Goal: Task Accomplishment & Management: Manage account settings

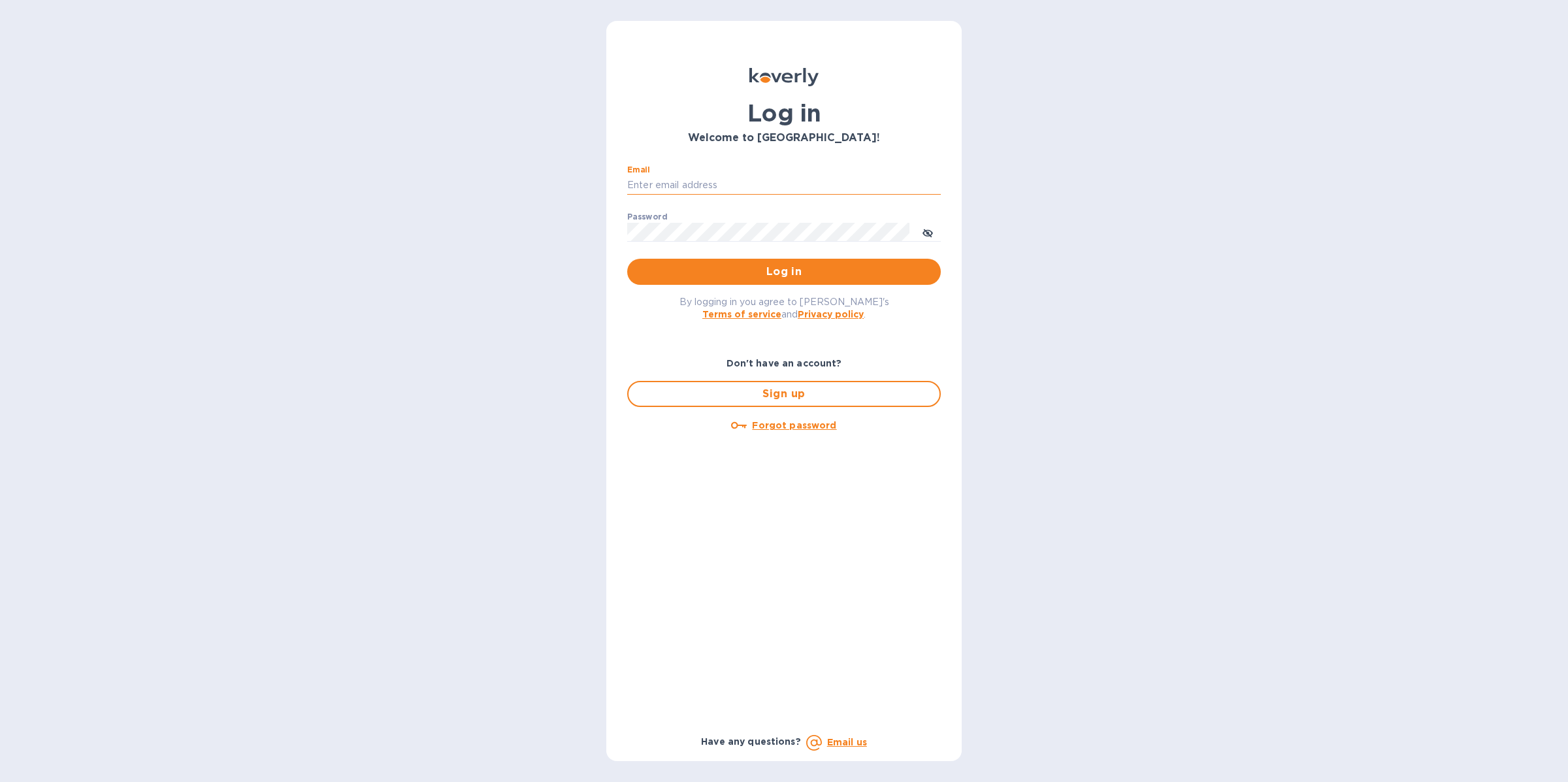
click at [709, 186] on input "Email" at bounding box center [784, 186] width 314 height 20
type input "[EMAIL_ADDRESS][DOMAIN_NAME]"
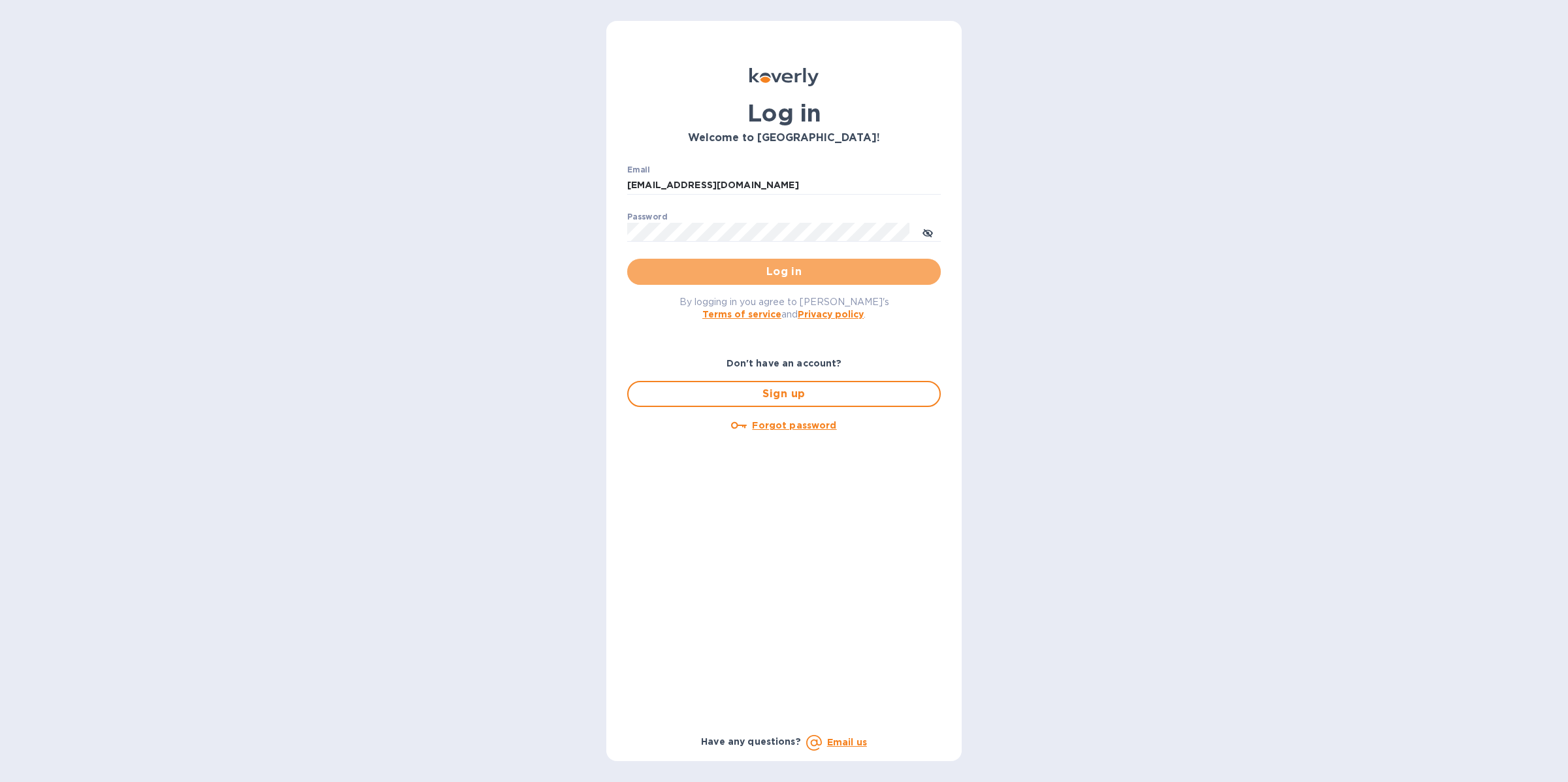
click at [748, 260] on button "Log in" at bounding box center [784, 271] width 314 height 26
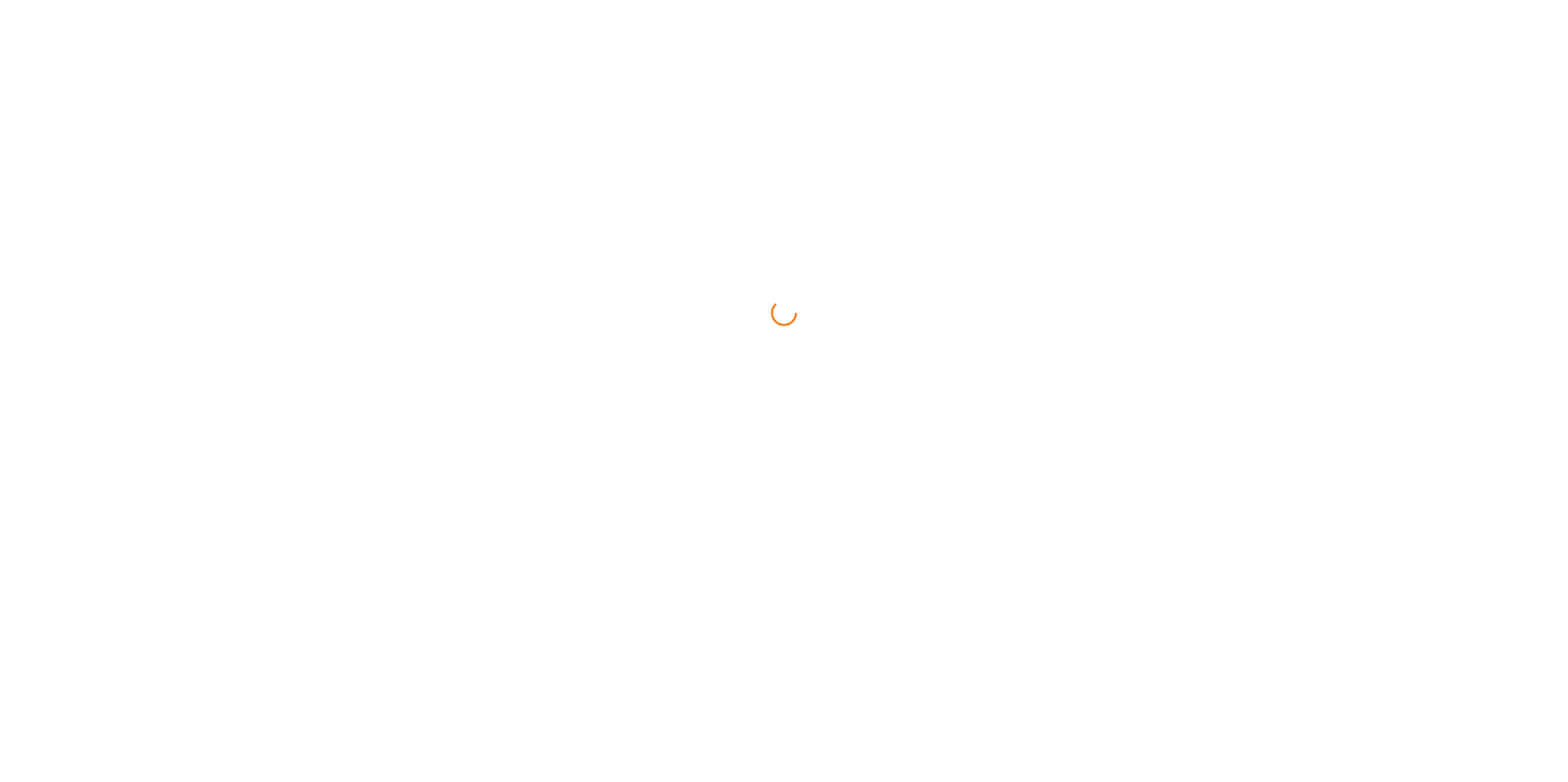
drag, startPoint x: 748, startPoint y: 263, endPoint x: 773, endPoint y: 251, distance: 27.7
click at [748, 0] on html at bounding box center [784, 0] width 1568 height 0
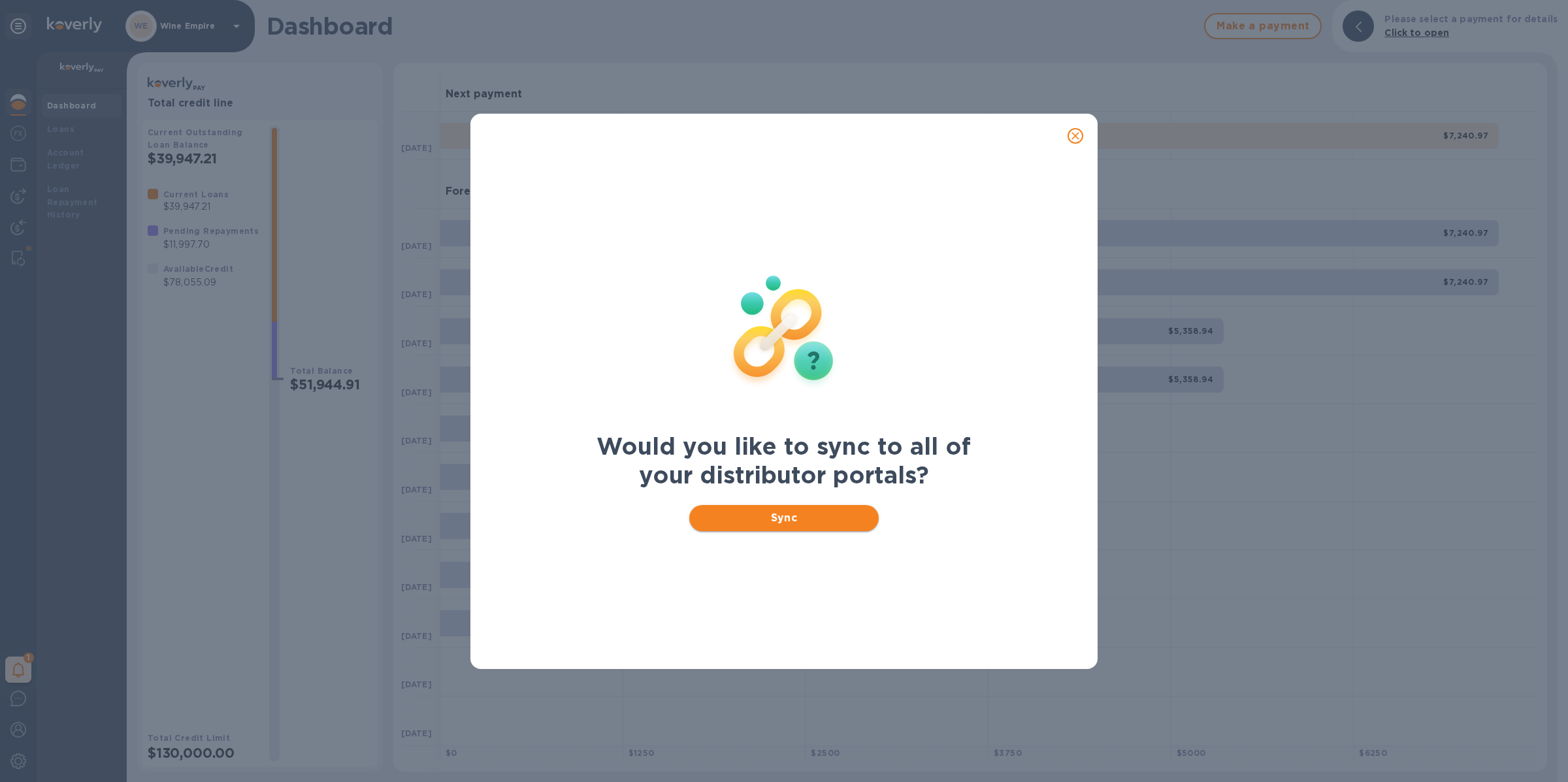
click at [791, 517] on span "Sync" at bounding box center [784, 518] width 169 height 15
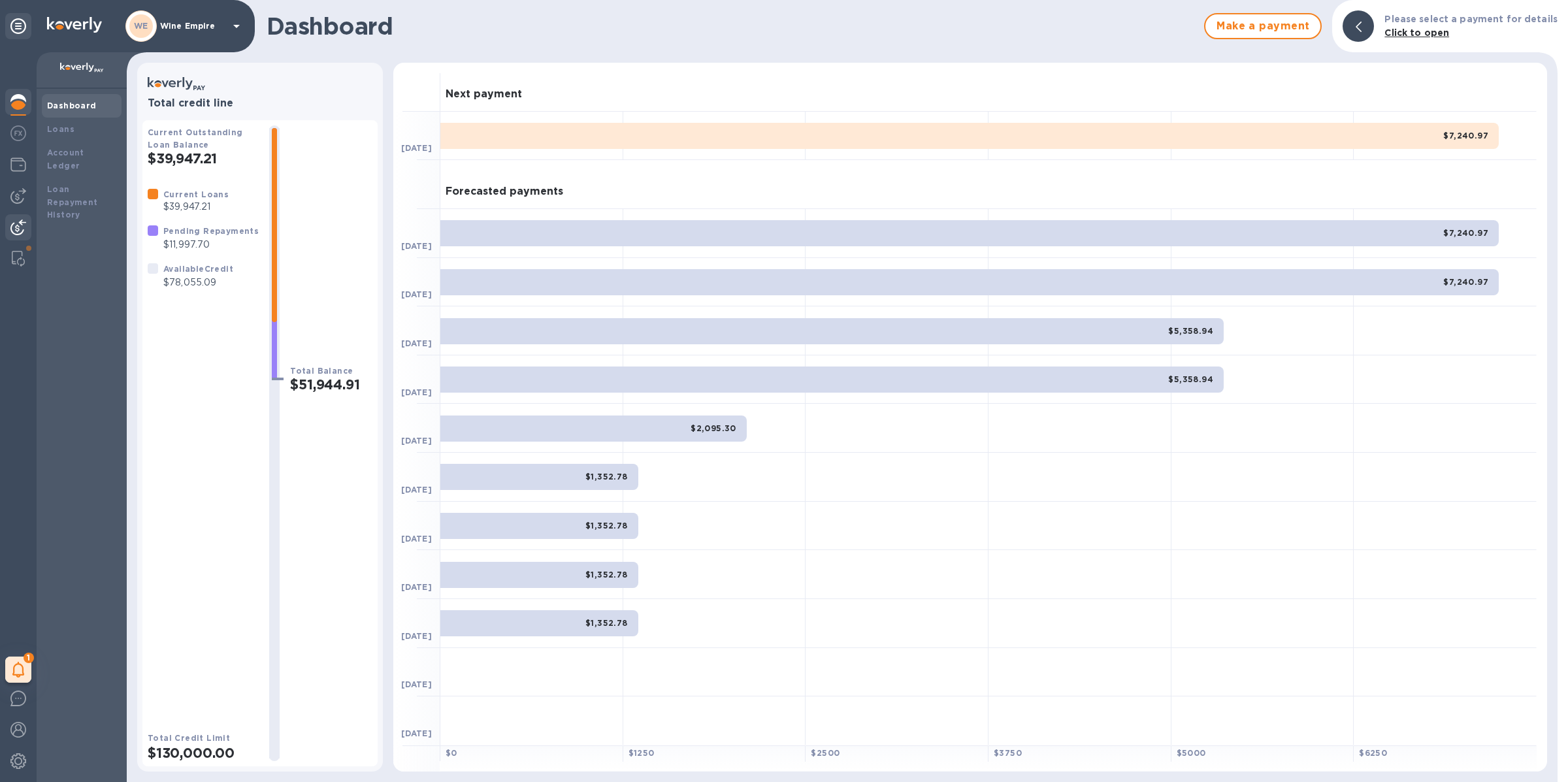
click at [19, 232] on img at bounding box center [18, 227] width 15 height 15
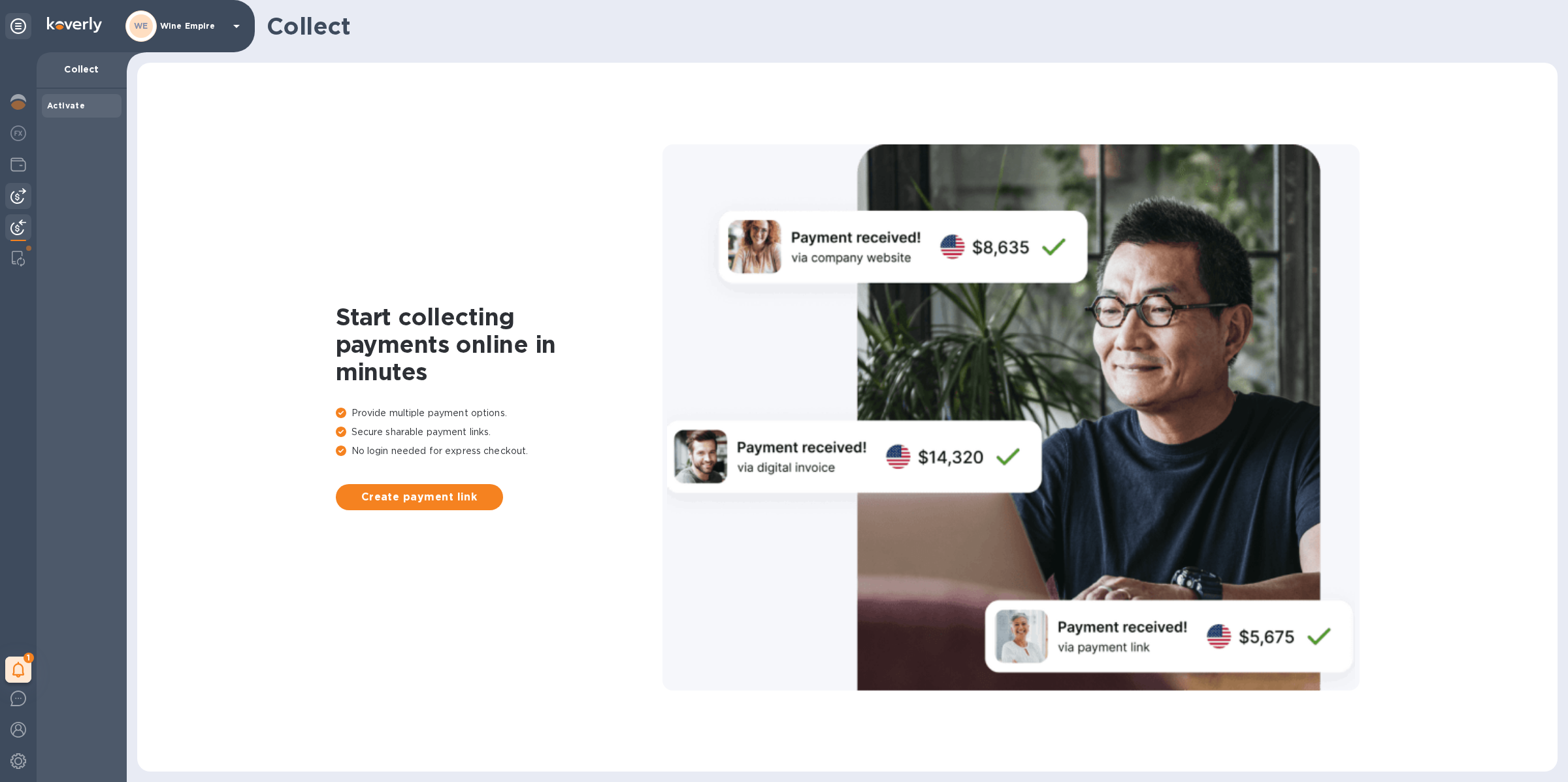
click at [19, 197] on img at bounding box center [18, 195] width 15 height 15
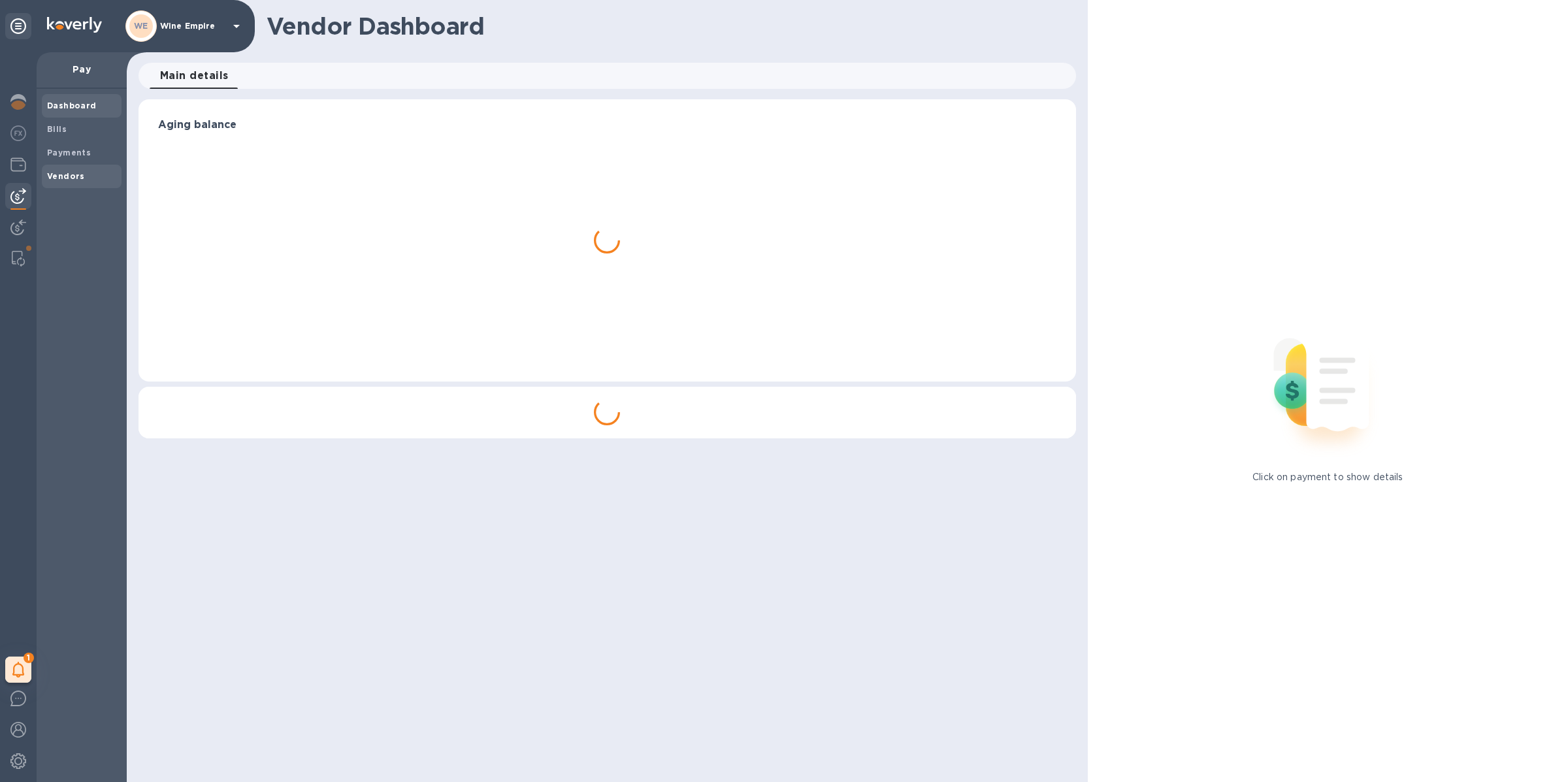
click at [65, 168] on div "Vendors" at bounding box center [82, 176] width 80 height 24
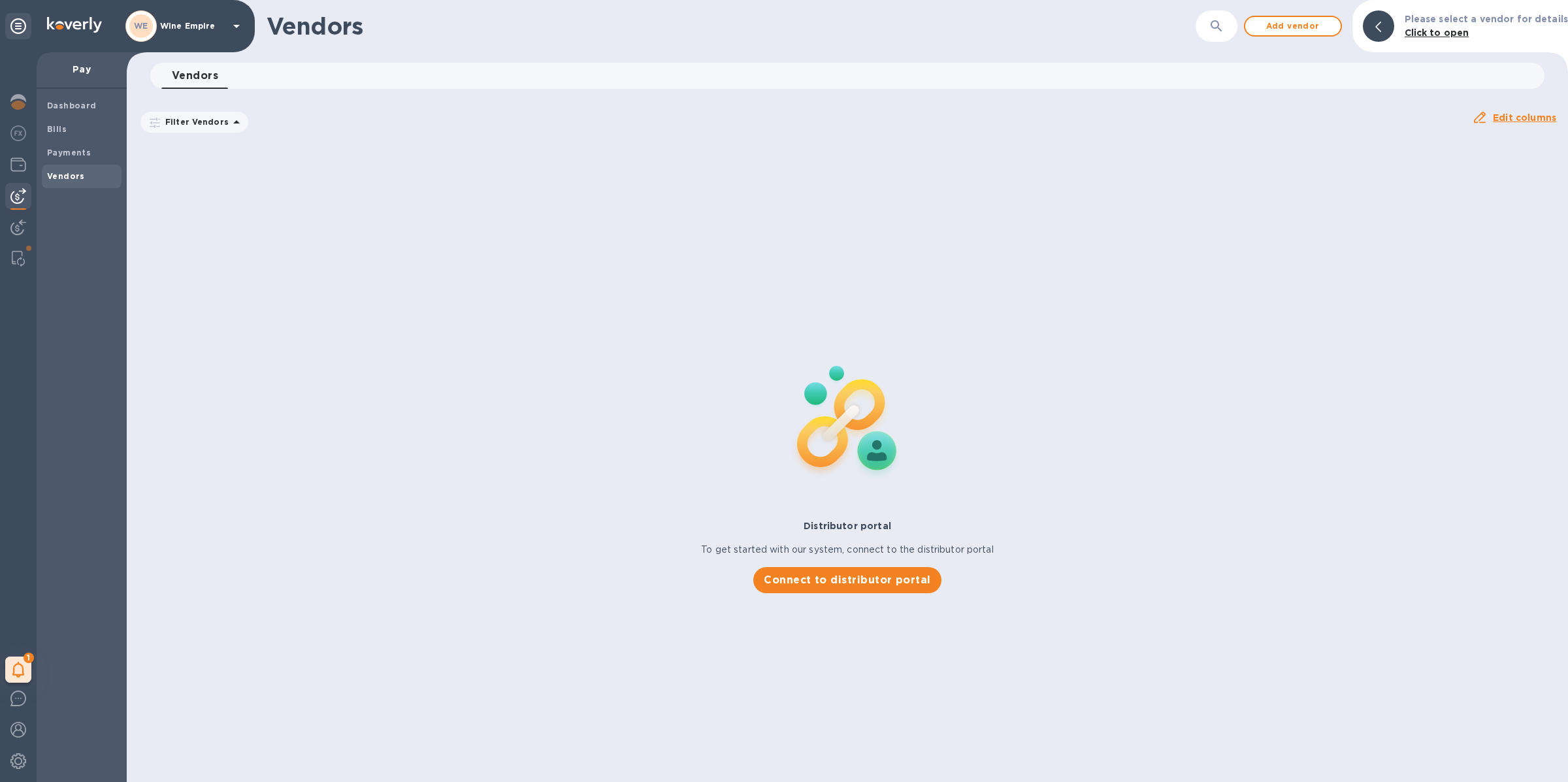
click at [1222, 26] on icon "button" at bounding box center [1216, 26] width 15 height 15
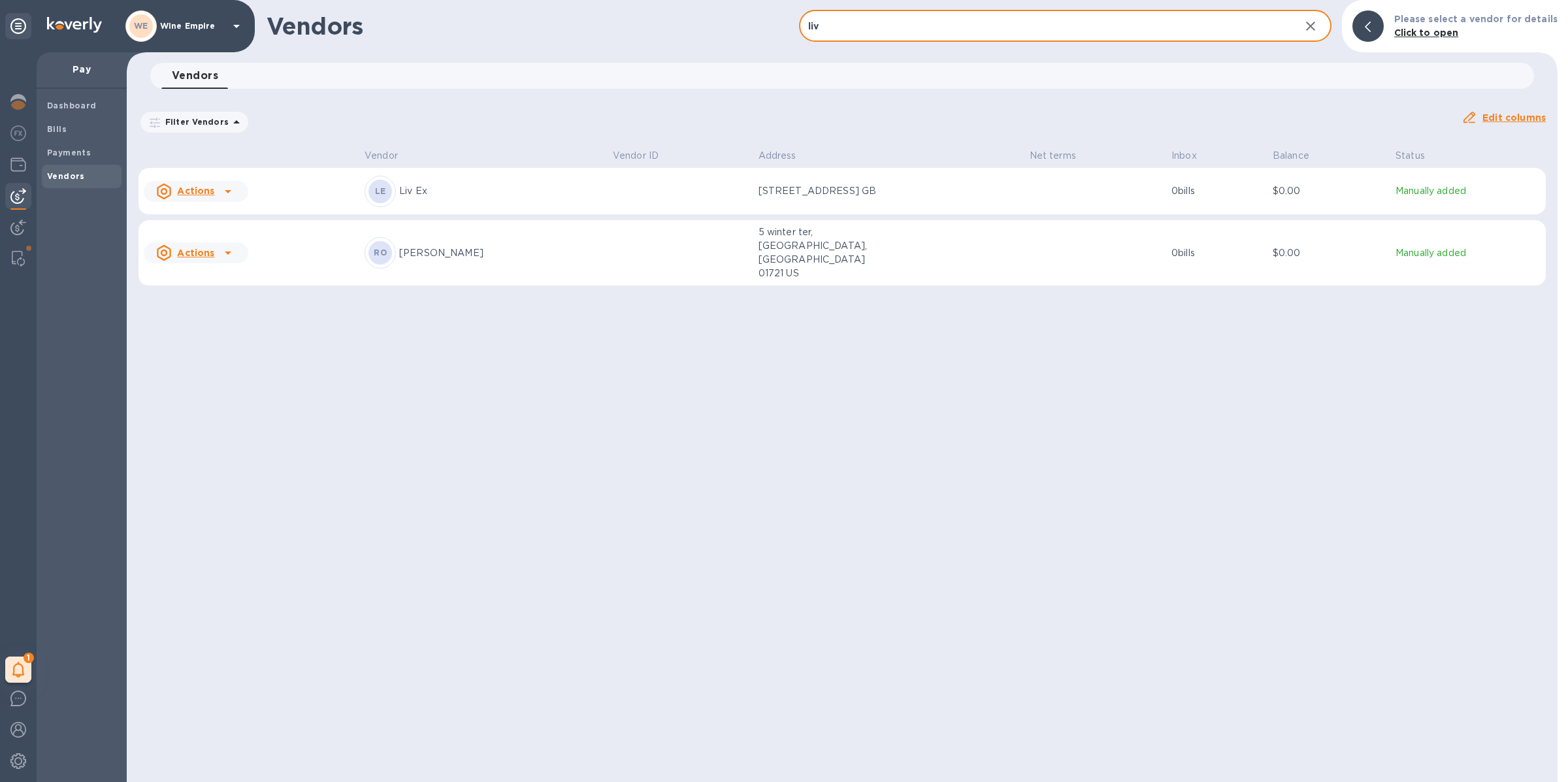
type input "liv"
click at [578, 205] on div "LE Liv Ex" at bounding box center [483, 191] width 238 height 32
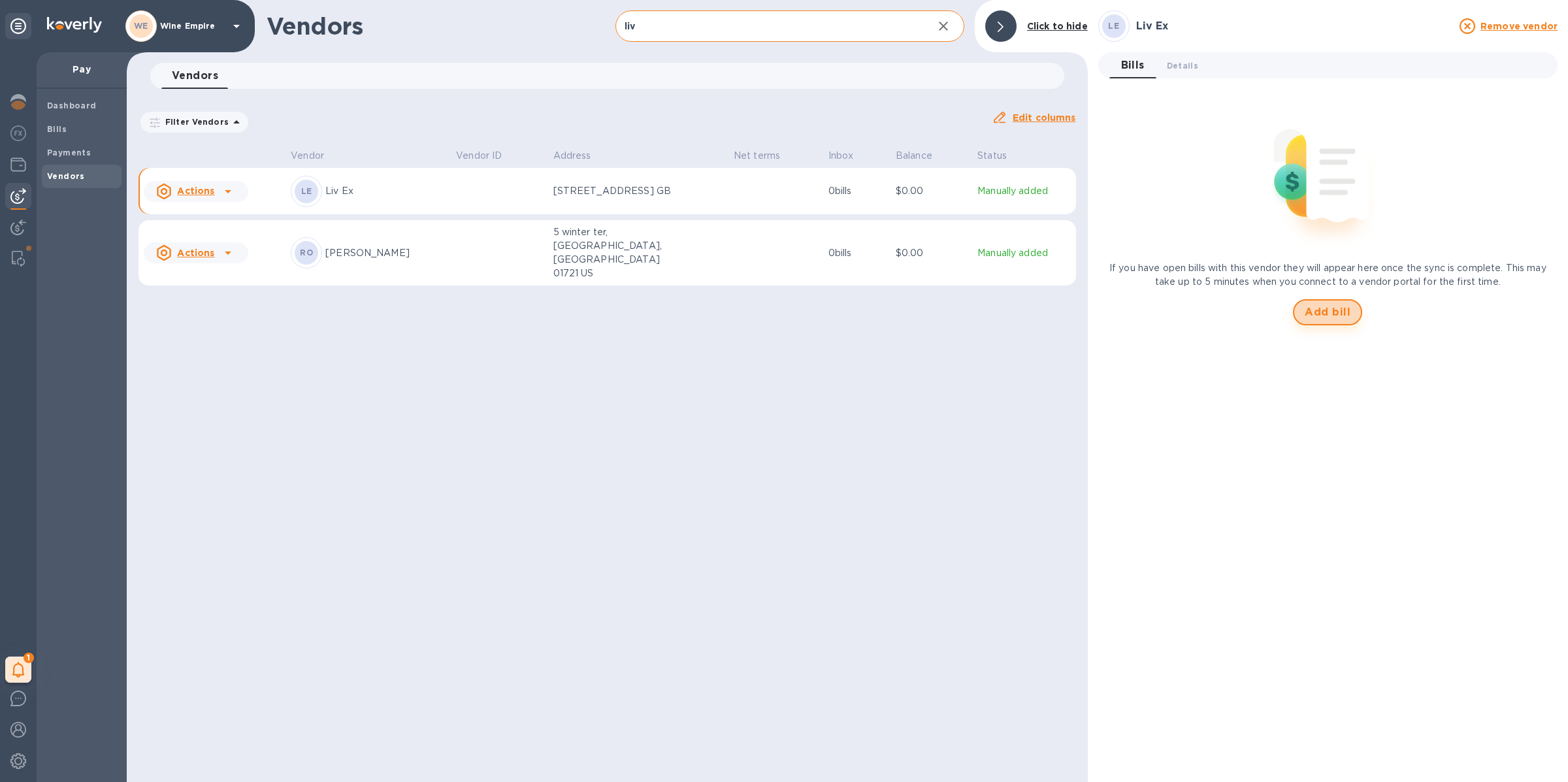
click at [1335, 324] on button "Add bill" at bounding box center [1327, 311] width 69 height 26
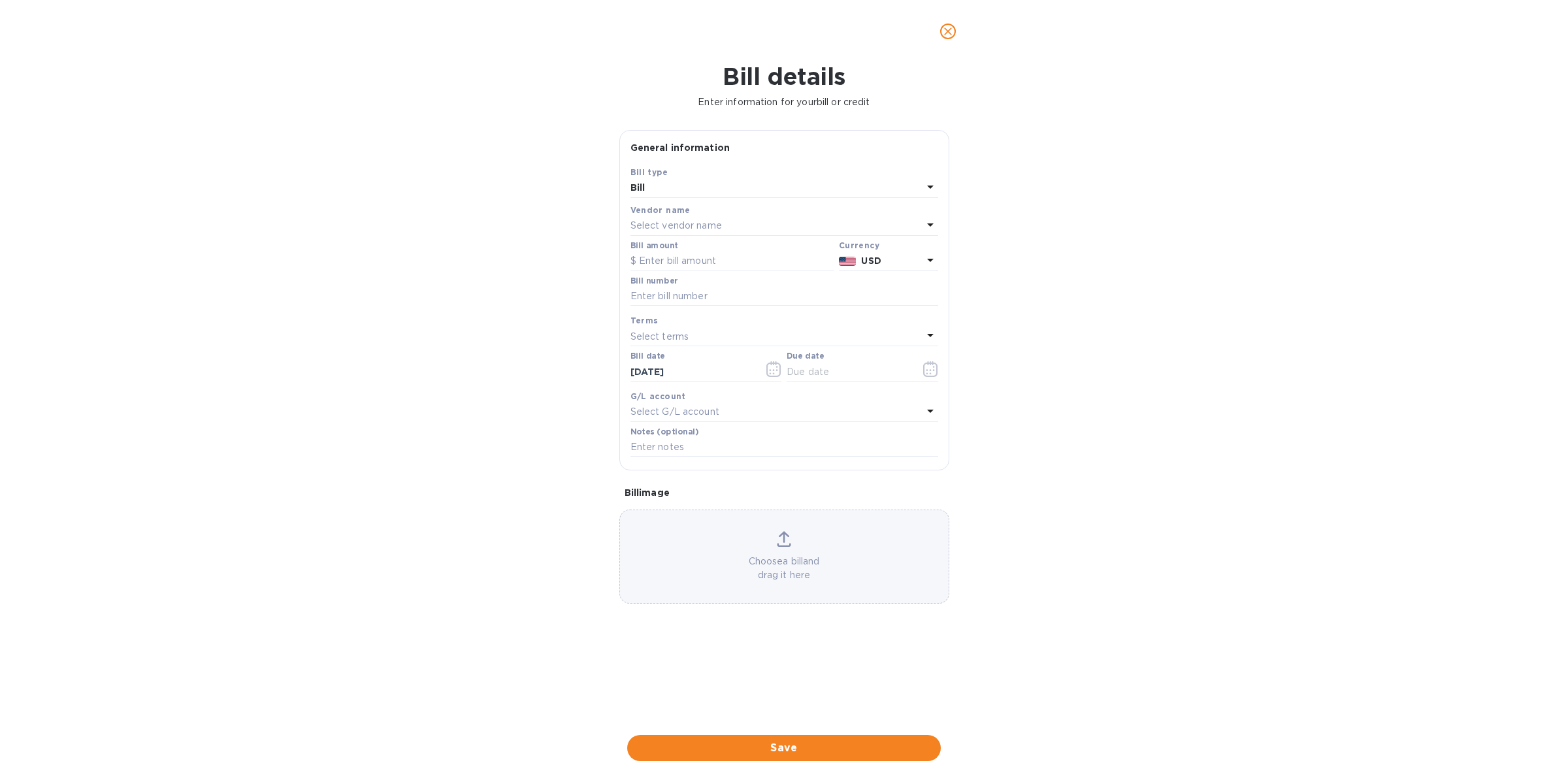
type input "[DATE]"
click at [729, 256] on input "text" at bounding box center [732, 261] width 203 height 20
paste input "28,209.90"
type input "28,209.90"
click at [705, 300] on input "text" at bounding box center [784, 296] width 308 height 20
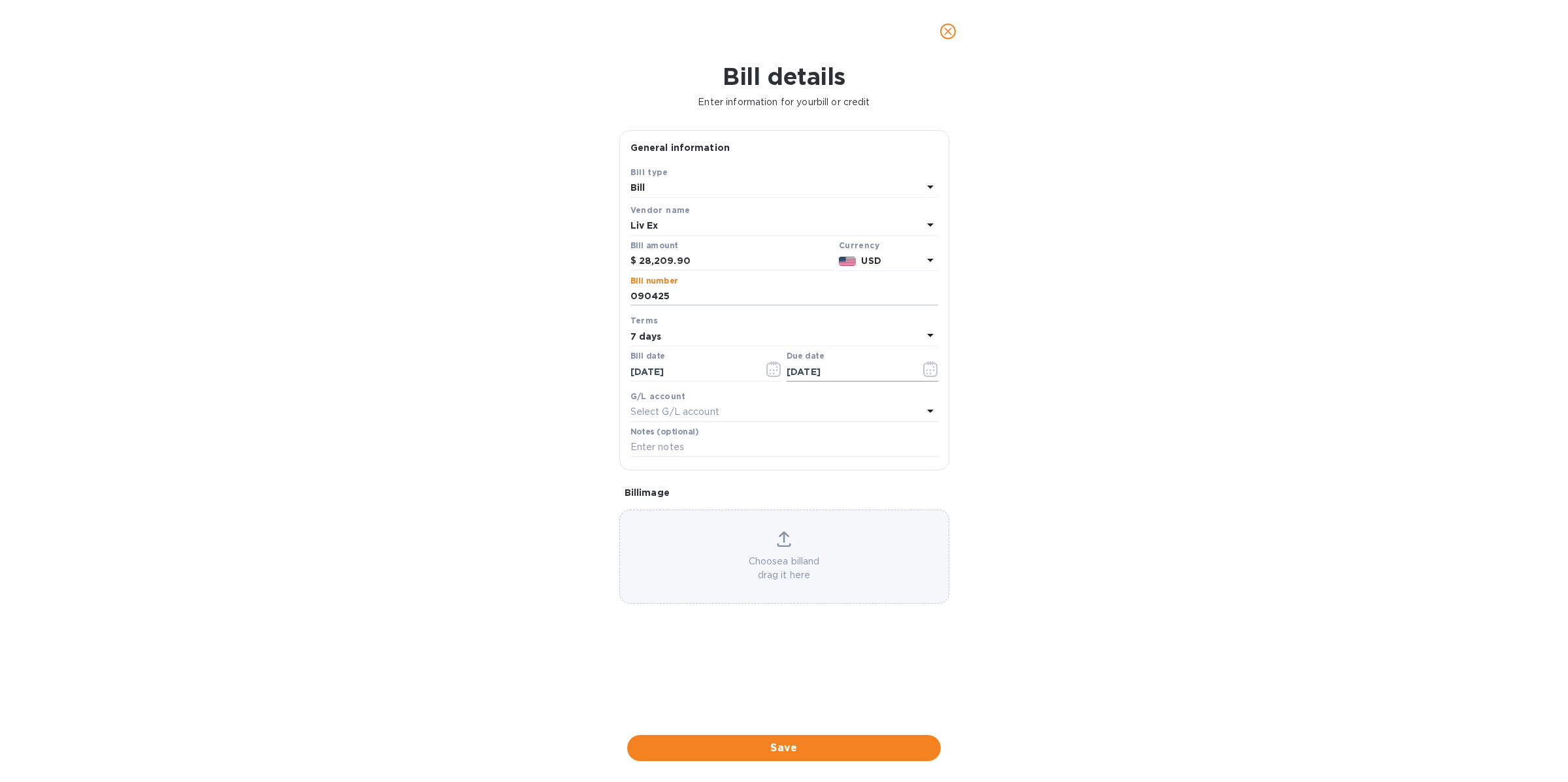
type input "090425"
click at [932, 367] on icon "button" at bounding box center [933, 367] width 2 height 2
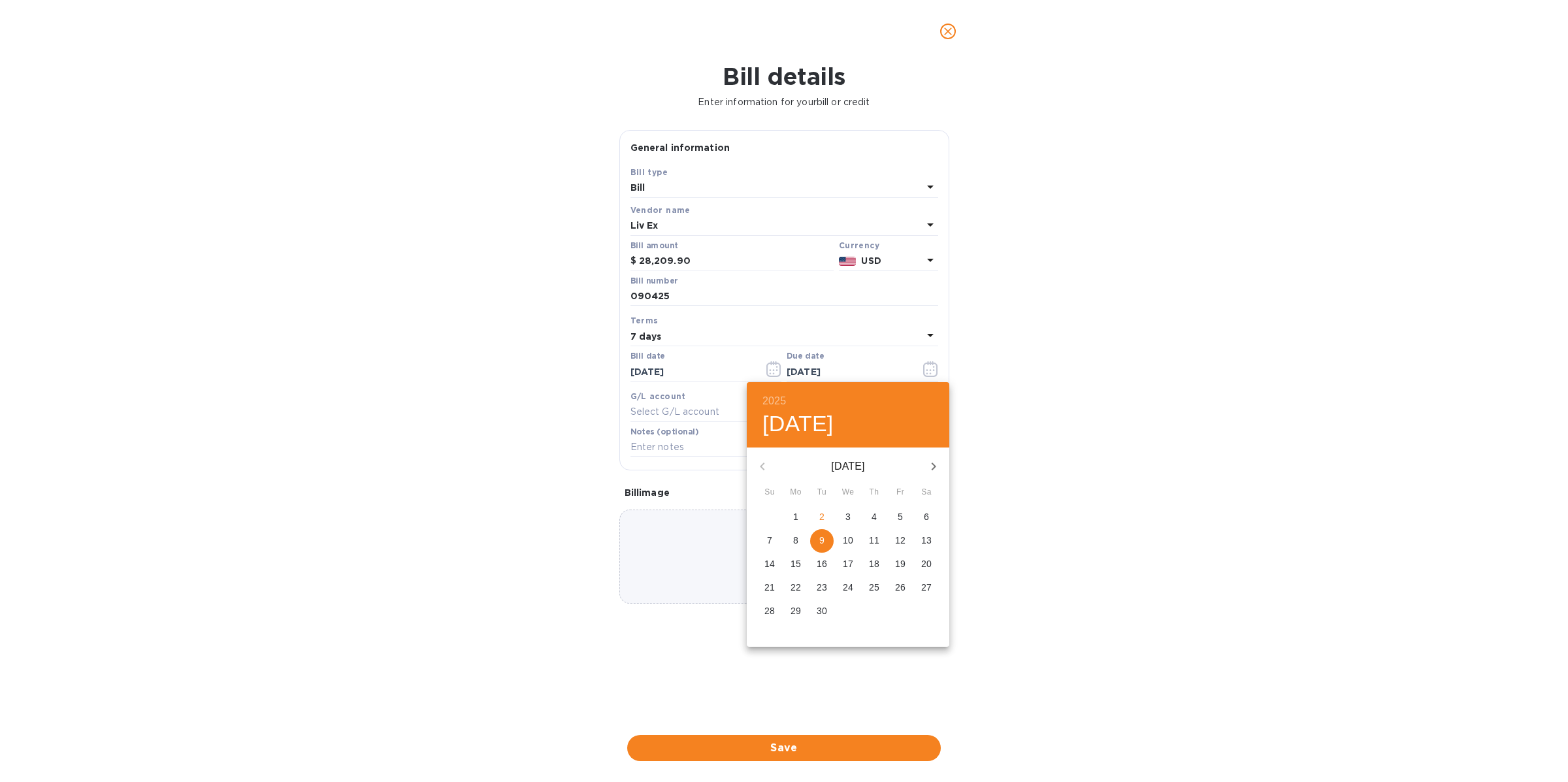
click at [879, 519] on span "4" at bounding box center [874, 517] width 24 height 13
type input "[DATE]"
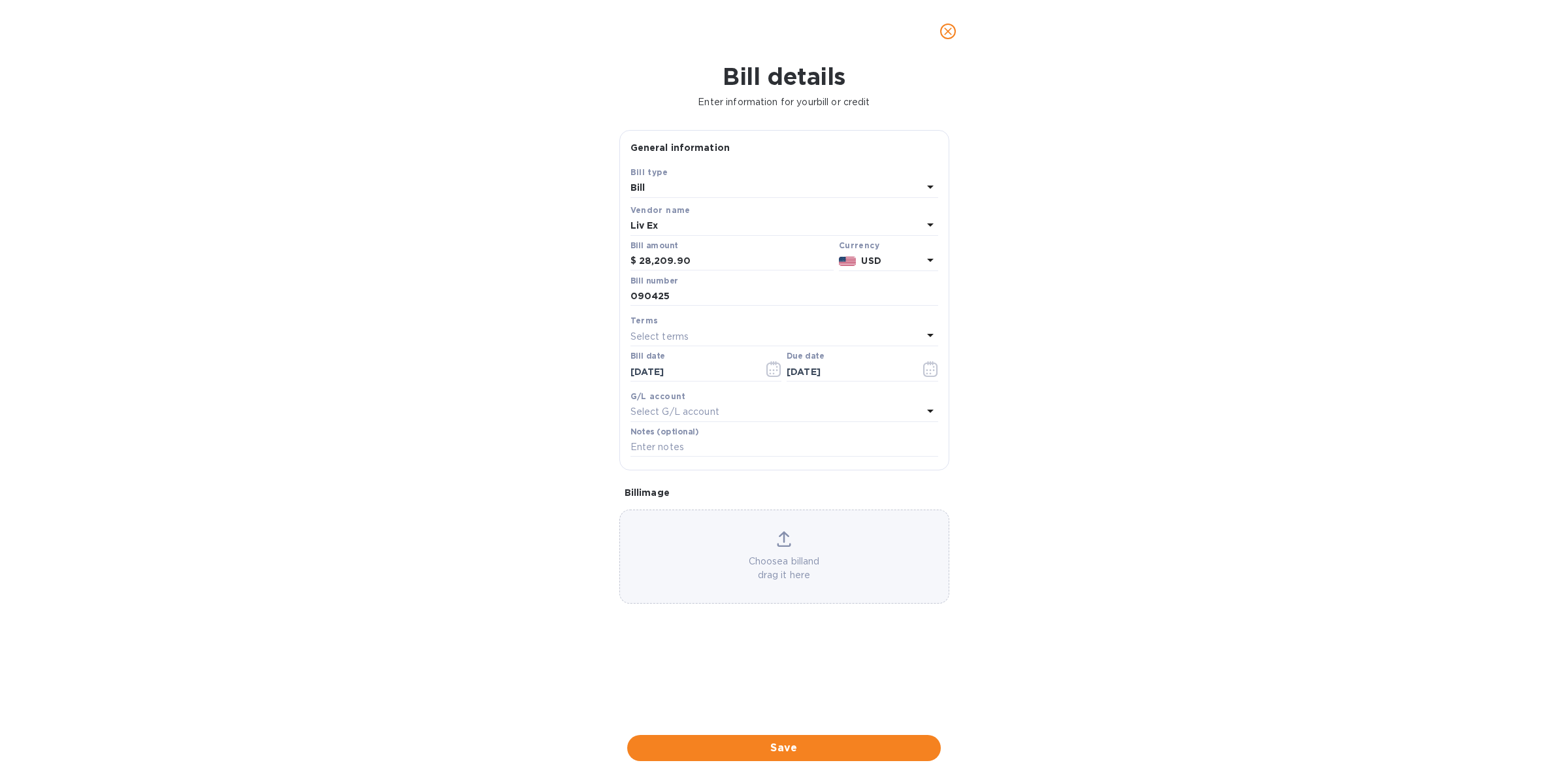
click at [773, 420] on div "Select G/L account" at bounding box center [776, 412] width 292 height 18
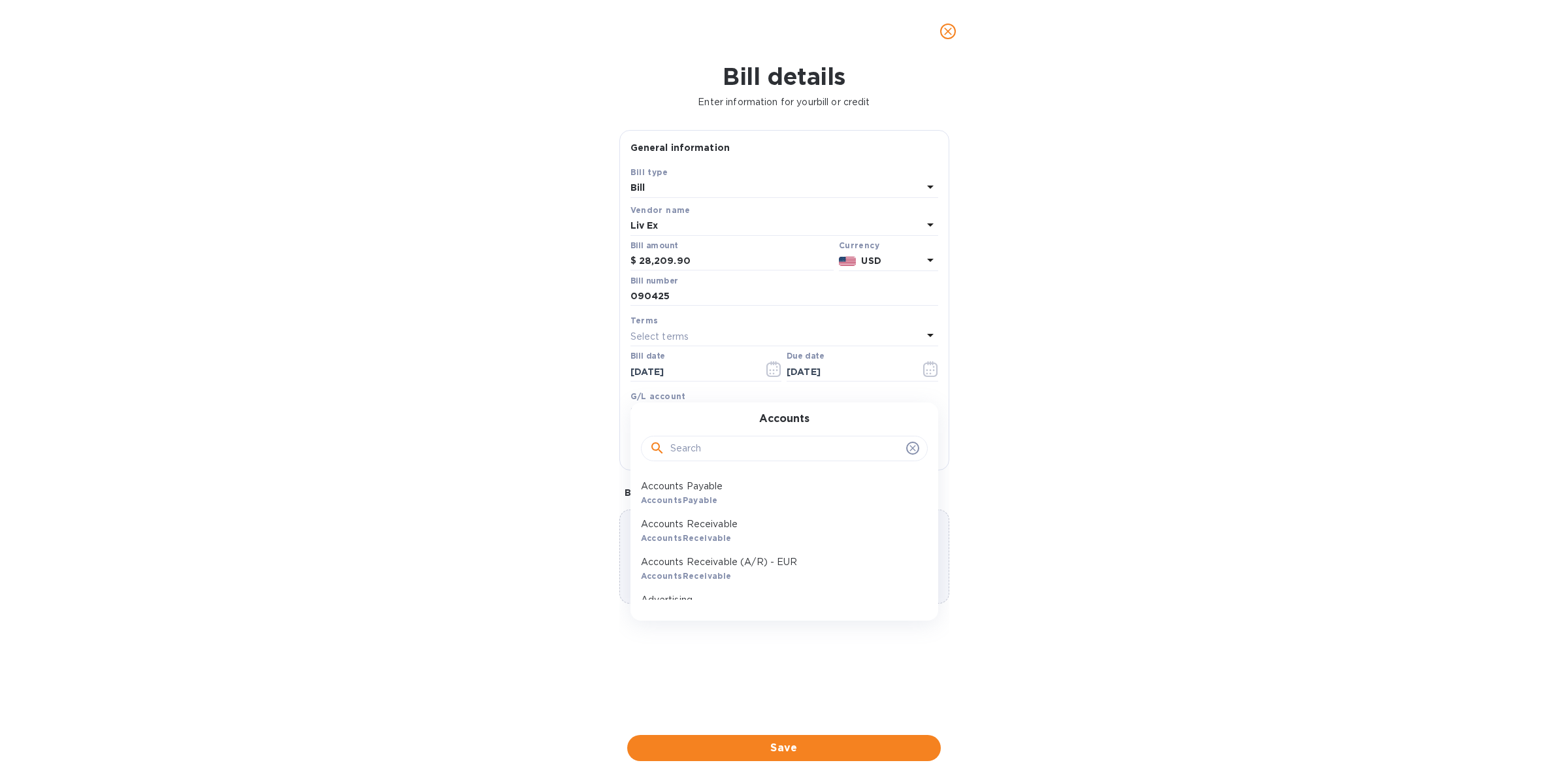
click at [750, 454] on input "text" at bounding box center [785, 448] width 231 height 20
type input "wine"
click at [731, 493] on div "Wine - COGS Account" at bounding box center [778, 493] width 286 height 38
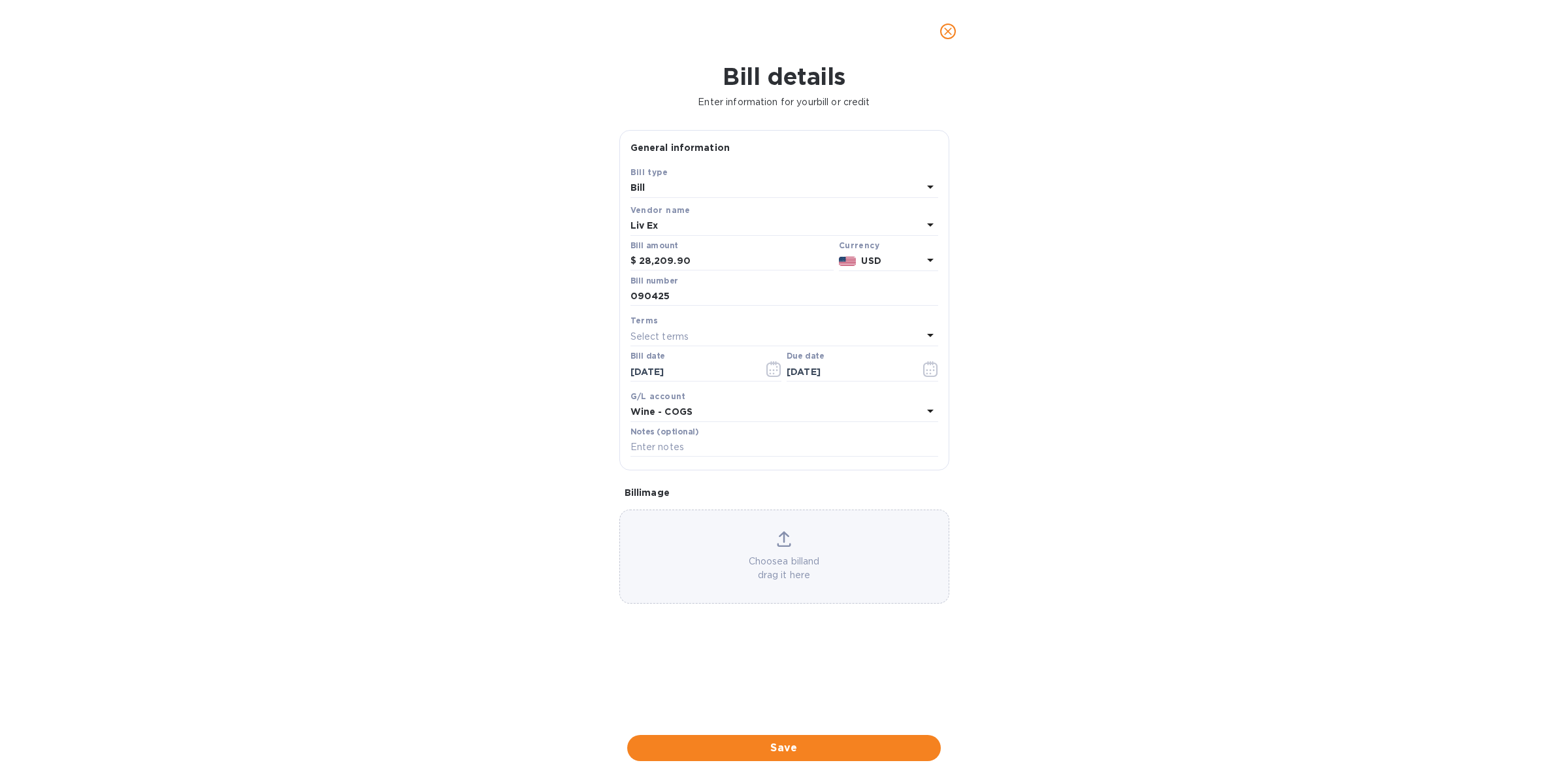
click at [829, 747] on span "Save" at bounding box center [784, 747] width 292 height 15
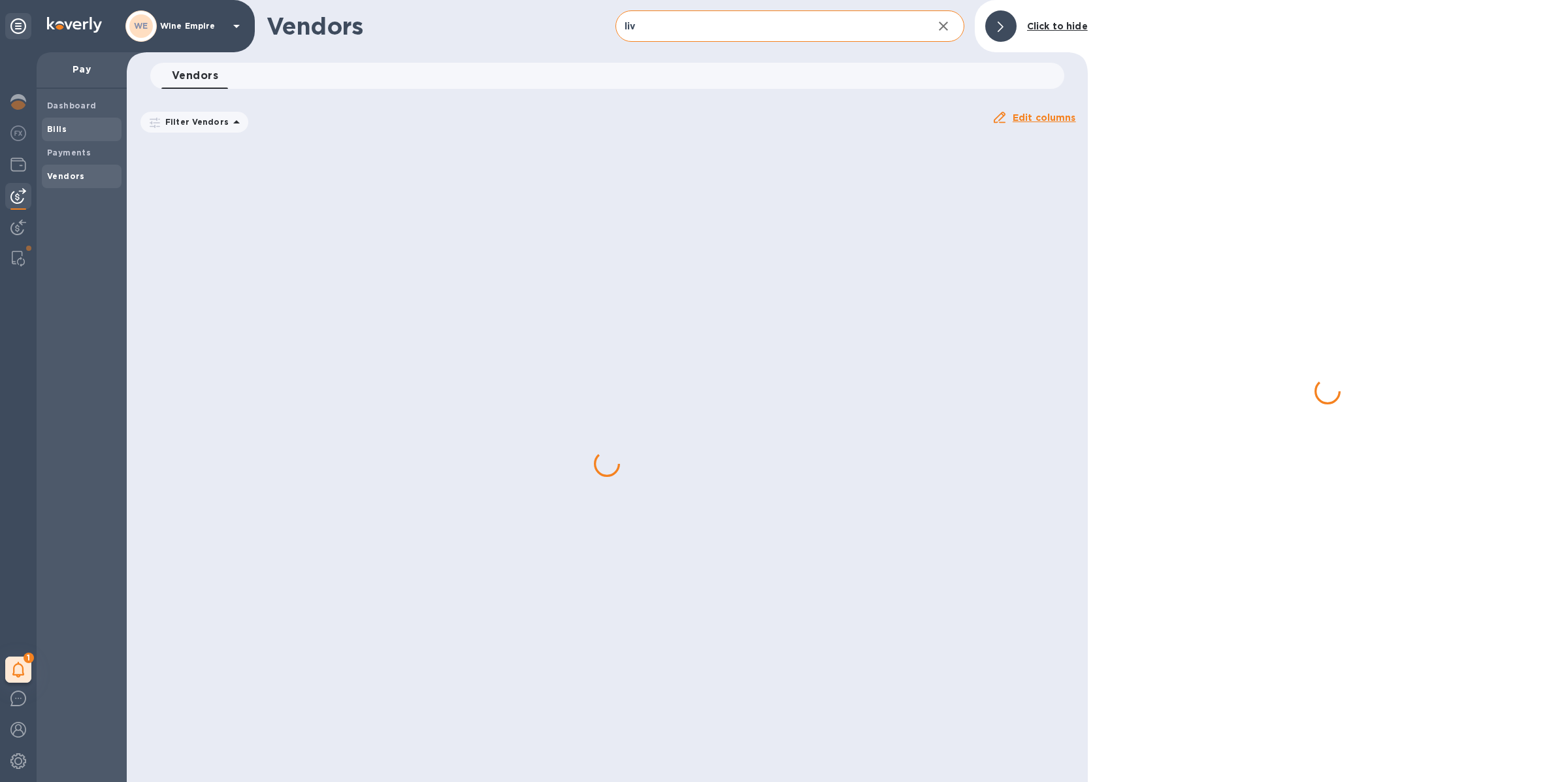
click at [71, 121] on div "Bills" at bounding box center [82, 130] width 80 height 24
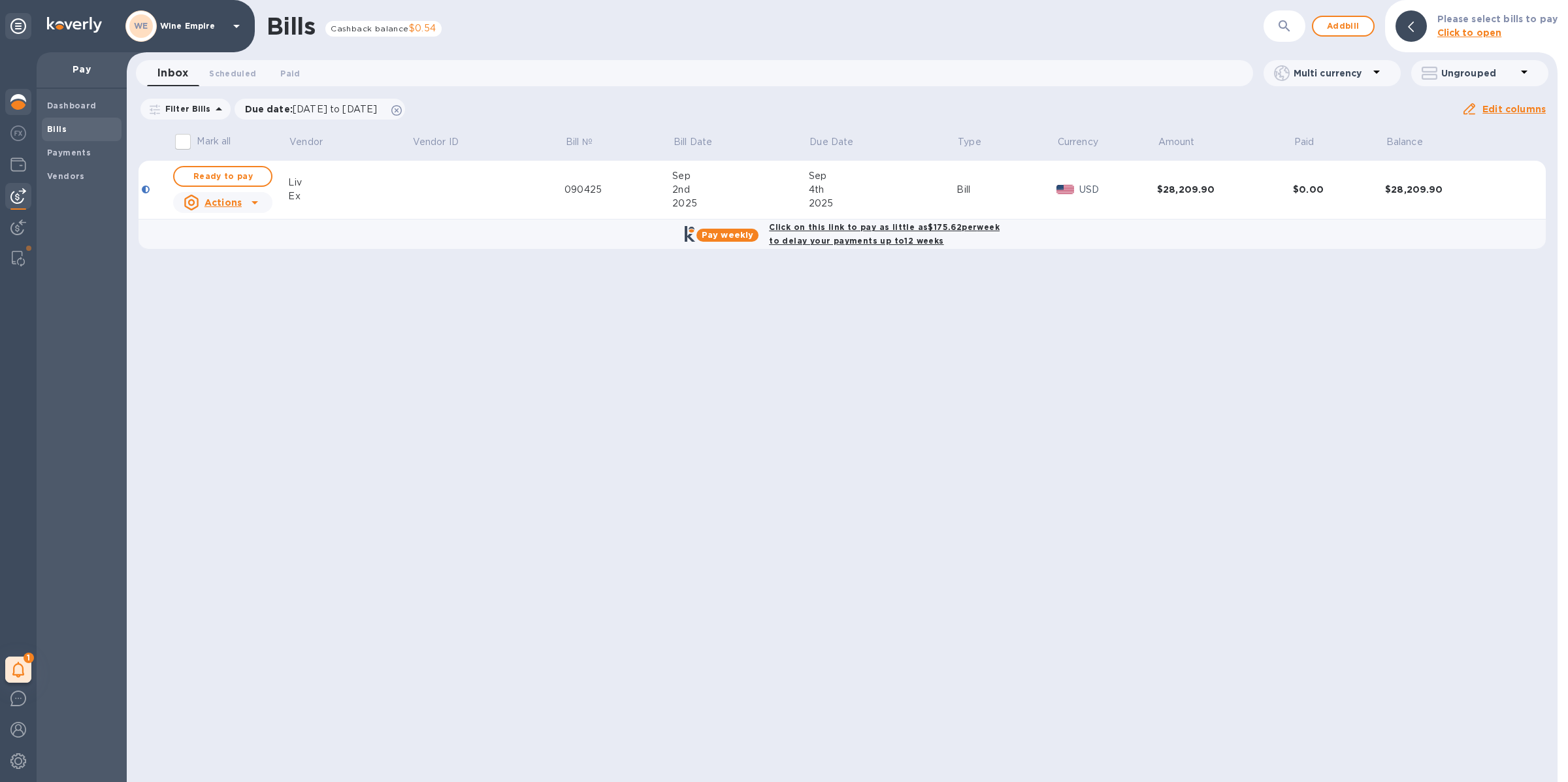
click at [21, 96] on img at bounding box center [18, 102] width 15 height 15
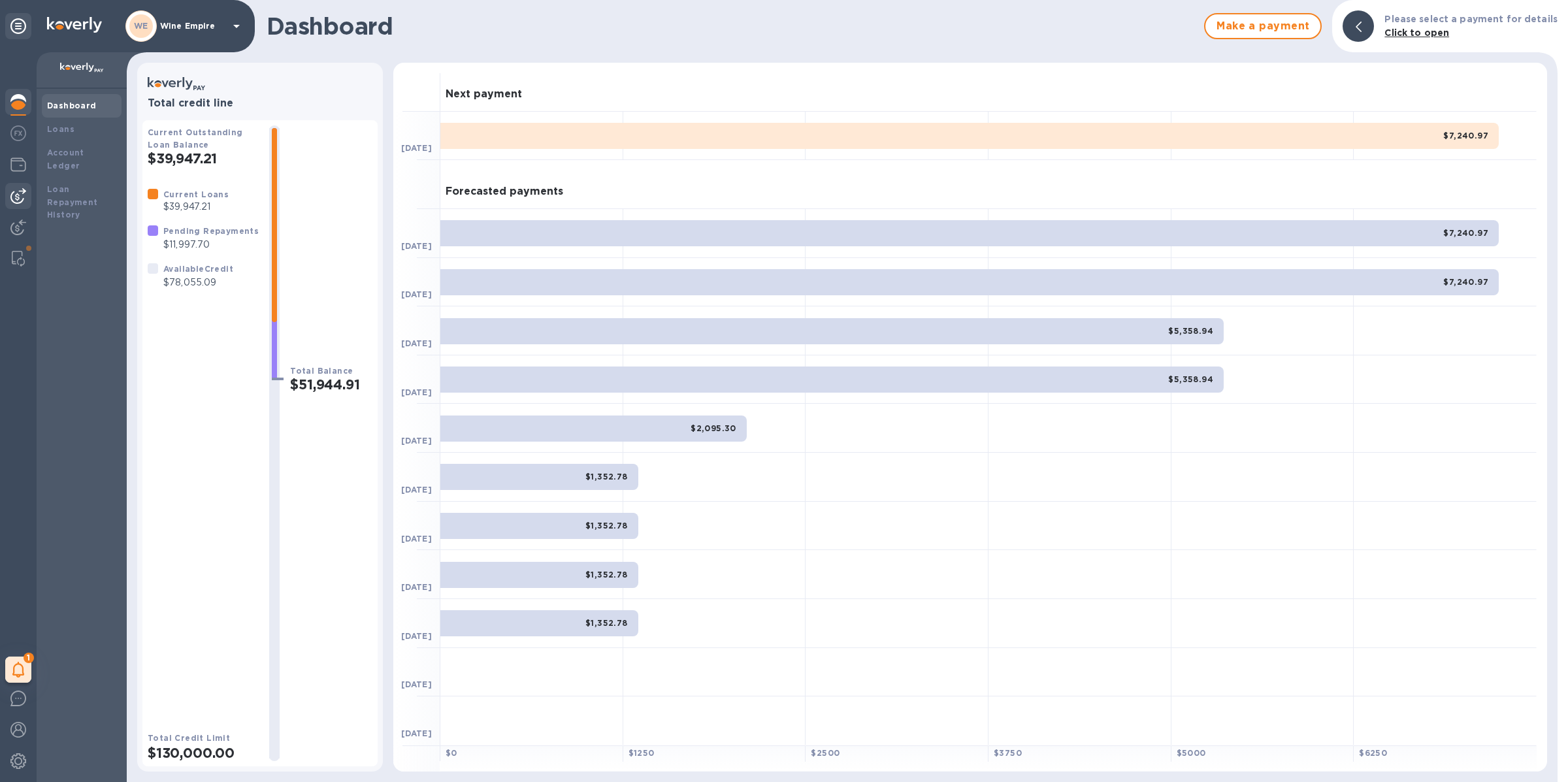
click at [23, 193] on img at bounding box center [18, 195] width 15 height 15
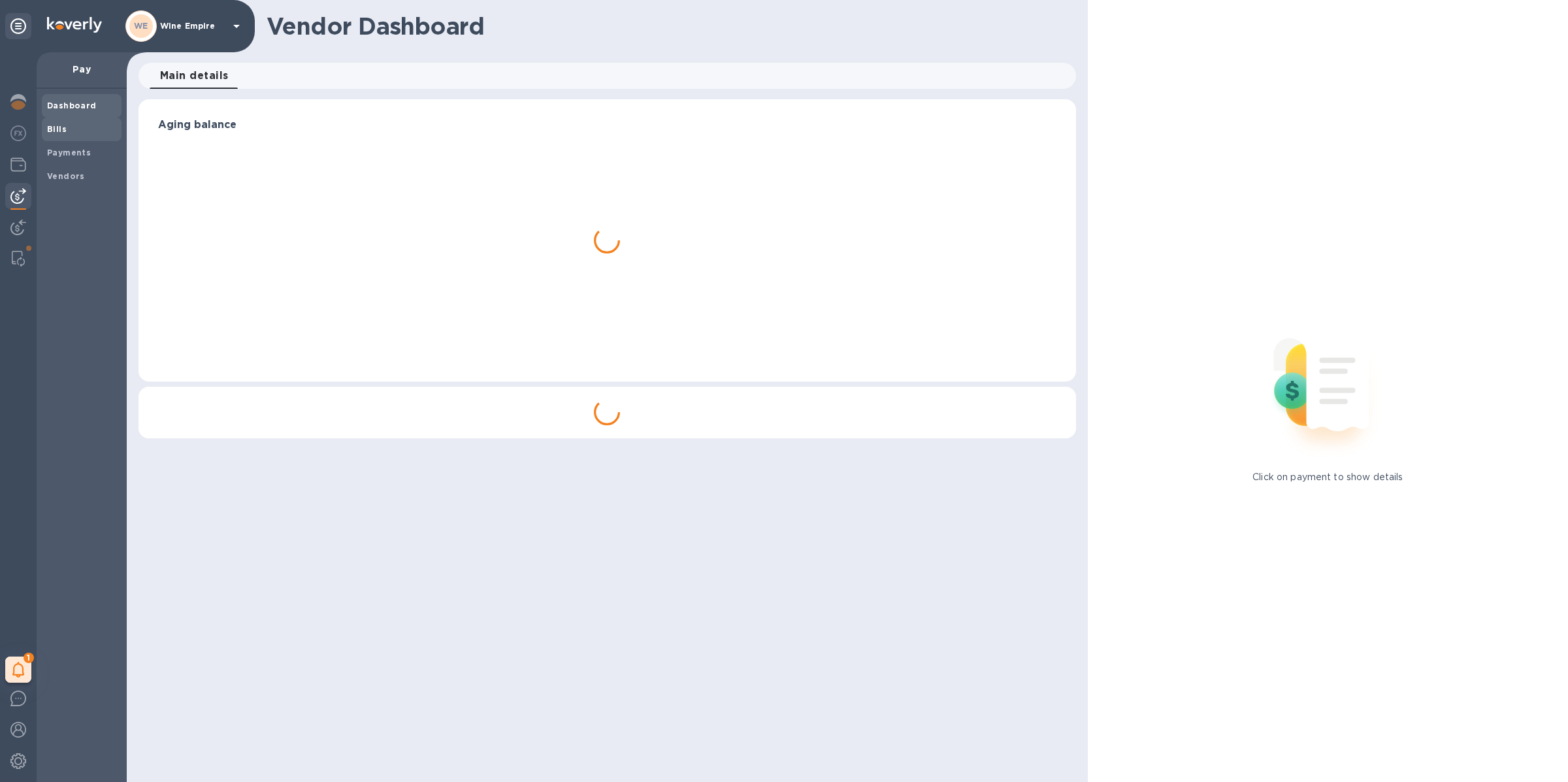
click at [73, 133] on span "Bills" at bounding box center [82, 130] width 69 height 13
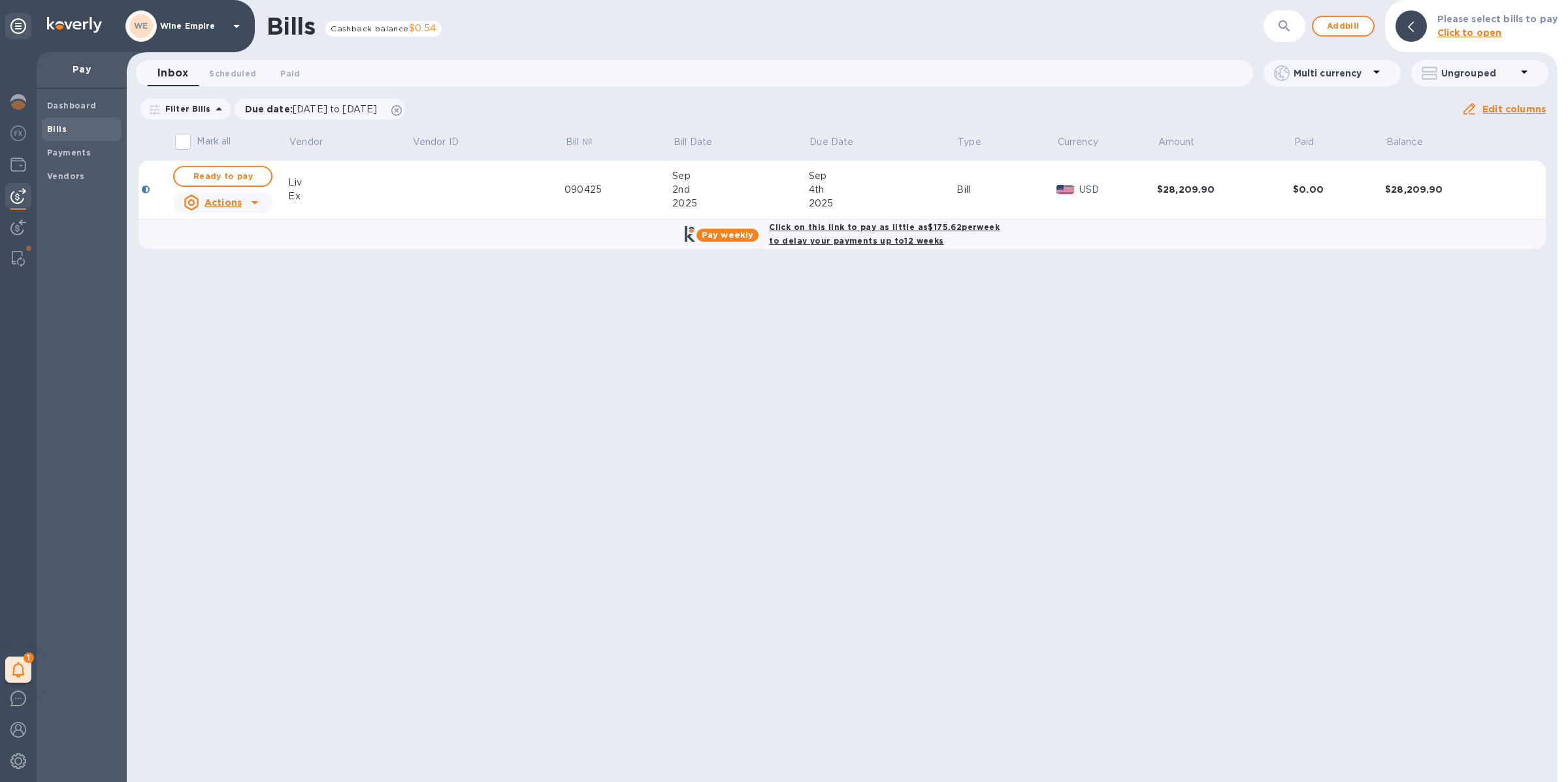
click at [465, 198] on td at bounding box center [488, 190] width 153 height 59
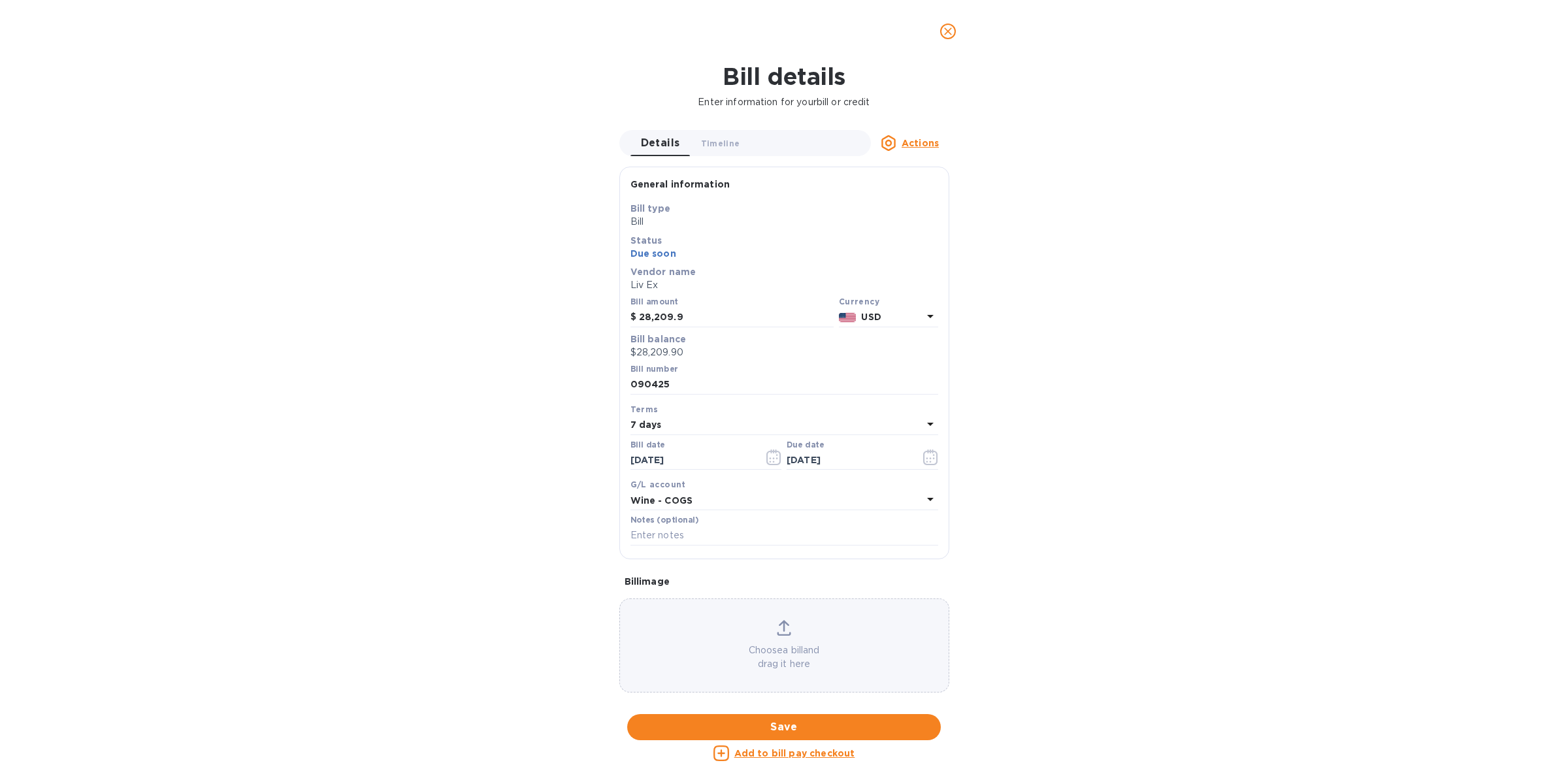
drag, startPoint x: 943, startPoint y: 32, endPoint x: 932, endPoint y: 35, distance: 11.4
click at [943, 32] on icon "close" at bounding box center [948, 32] width 13 height 13
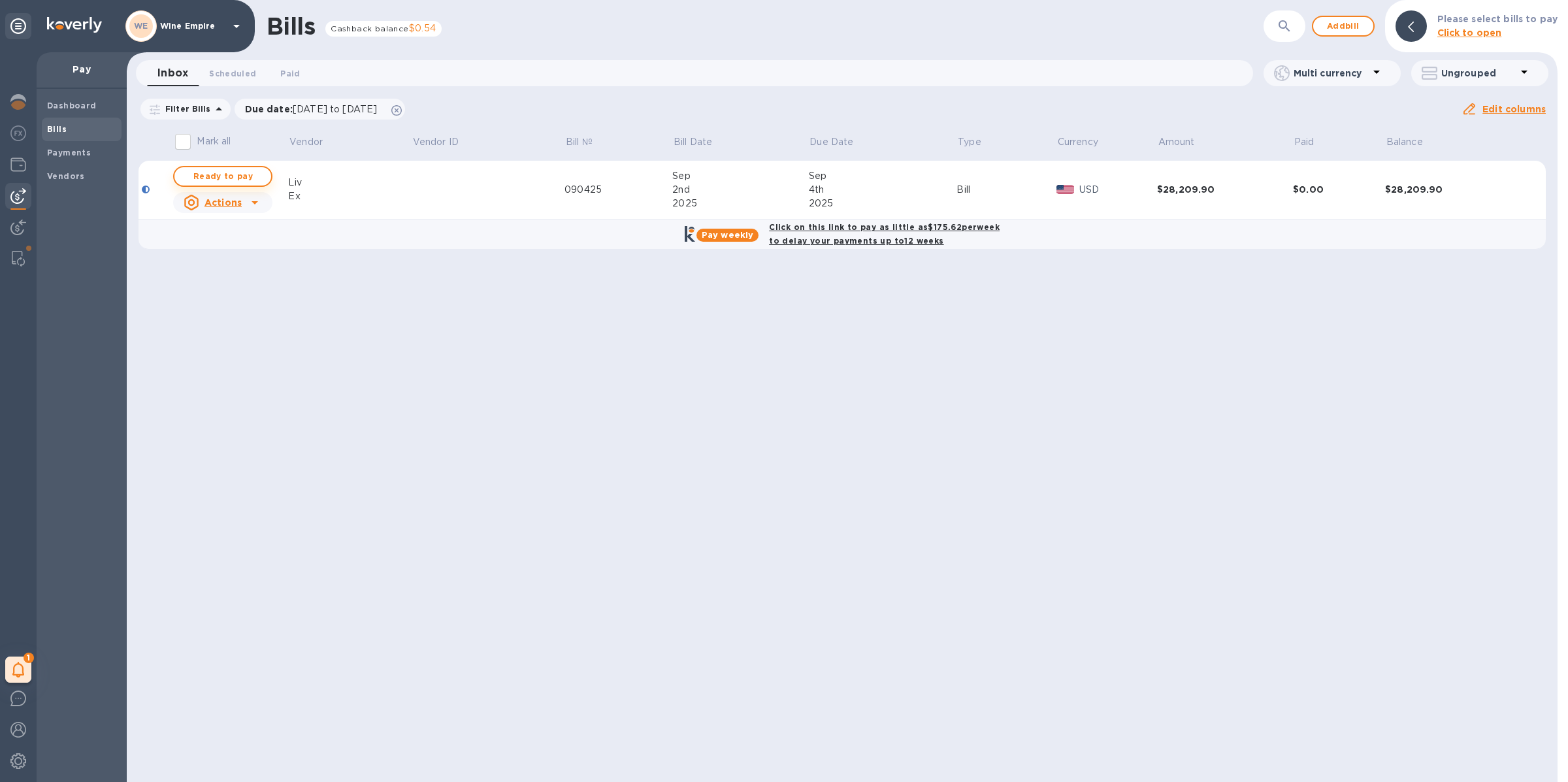
click at [255, 169] on span "Ready to pay" at bounding box center [222, 176] width 76 height 15
checkbox input "true"
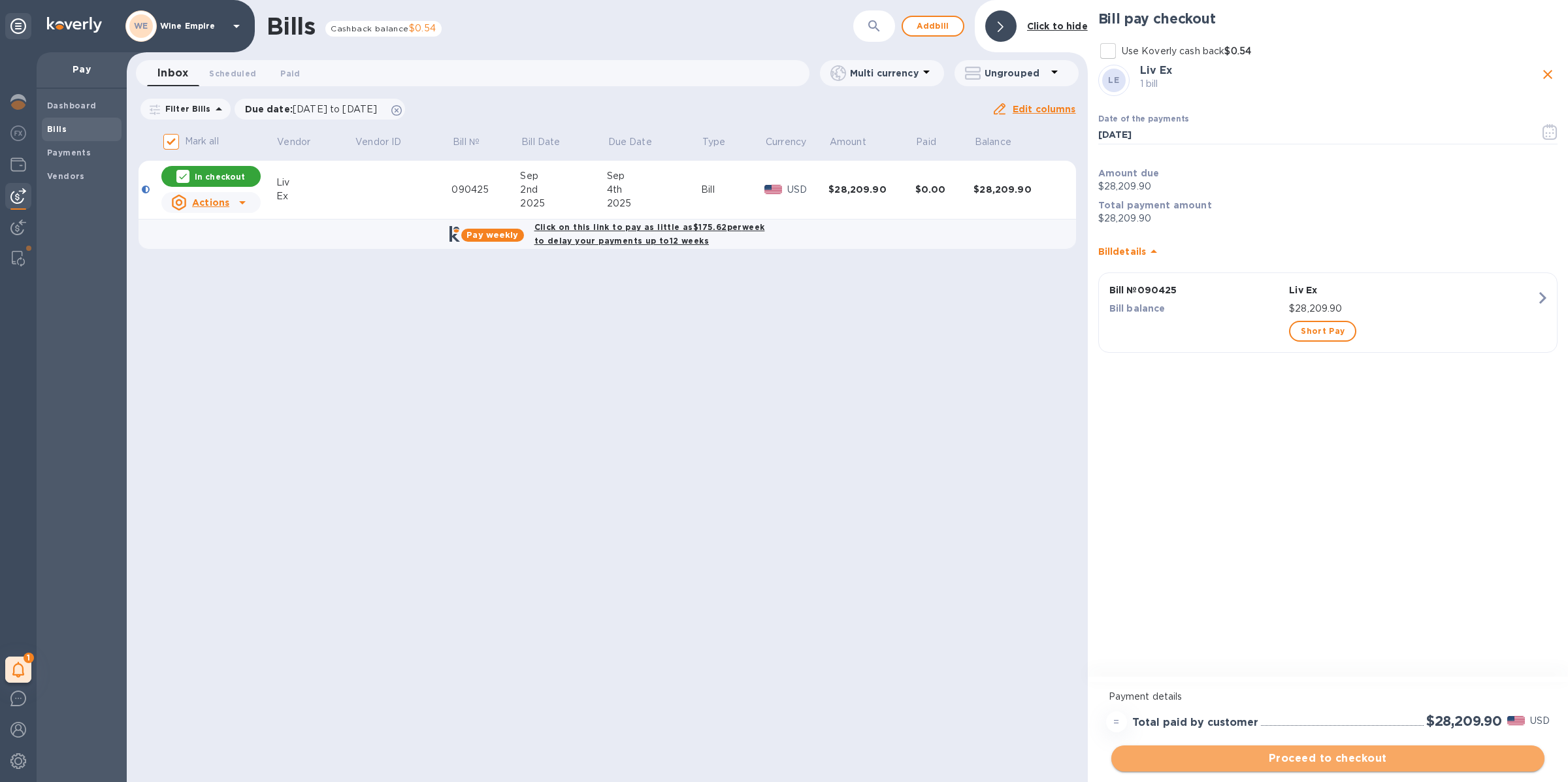
click at [1317, 754] on span "Proceed to checkout" at bounding box center [1328, 758] width 412 height 15
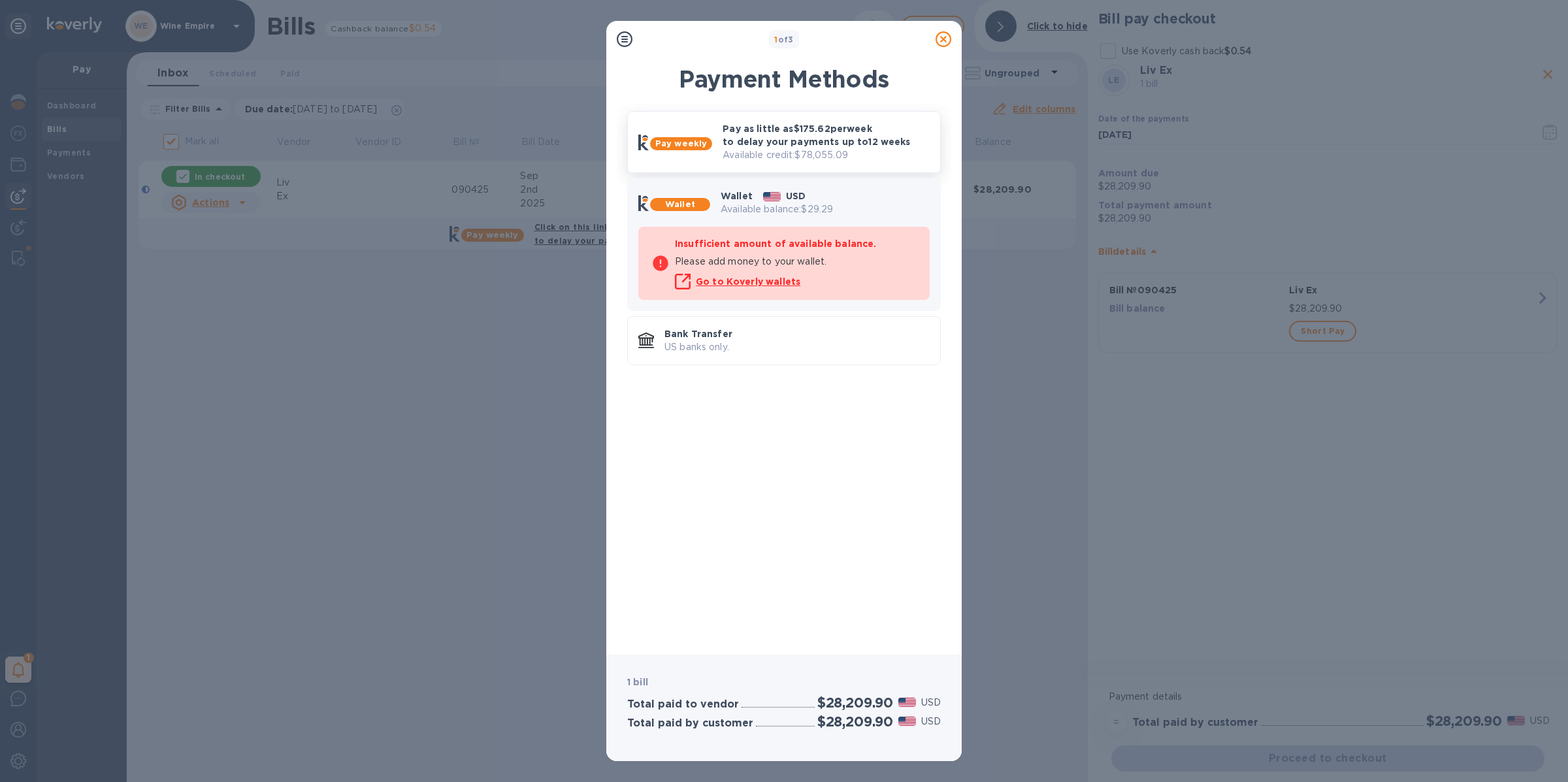
click at [846, 159] on p "Available credit: $78,055.09" at bounding box center [826, 155] width 207 height 14
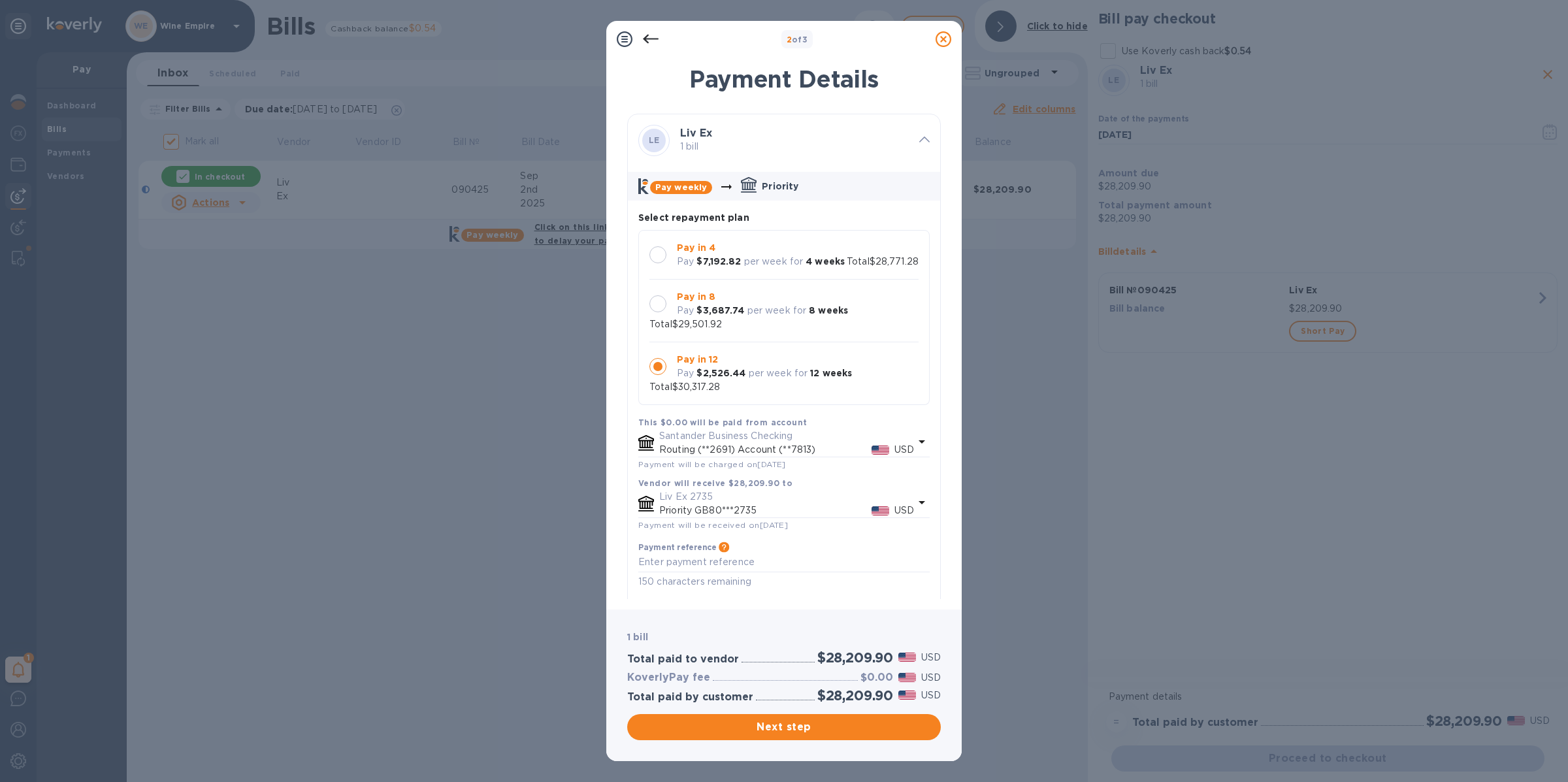
scroll to position [13, 0]
click at [695, 310] on div "Pay $3,687.74 per week for 8 weeks" at bounding box center [762, 310] width 171 height 14
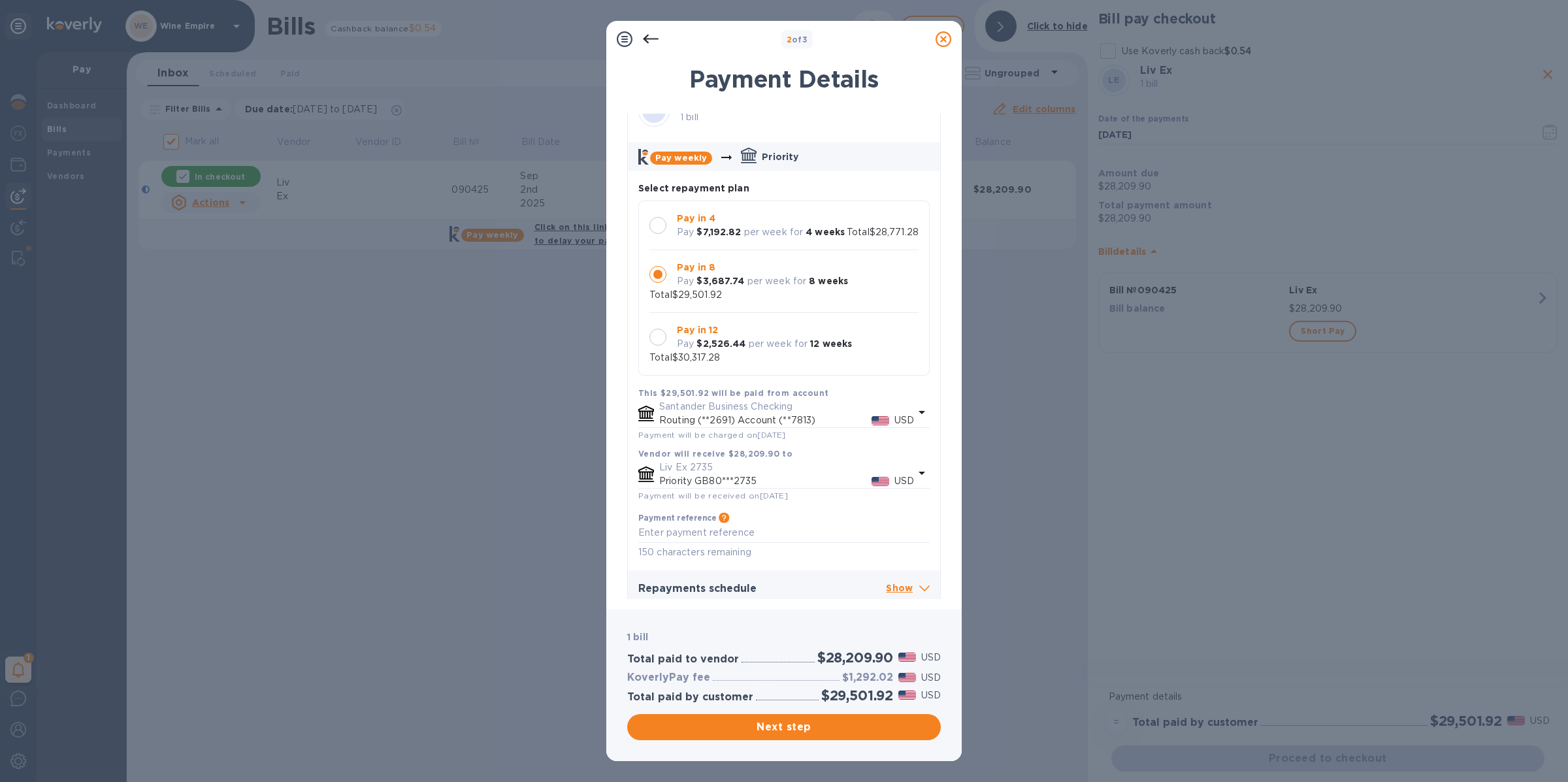
click at [770, 331] on p "Pay in 12" at bounding box center [764, 330] width 175 height 14
click at [762, 225] on p "per week for" at bounding box center [773, 232] width 60 height 14
click at [746, 274] on p "Pay in 8" at bounding box center [762, 267] width 171 height 14
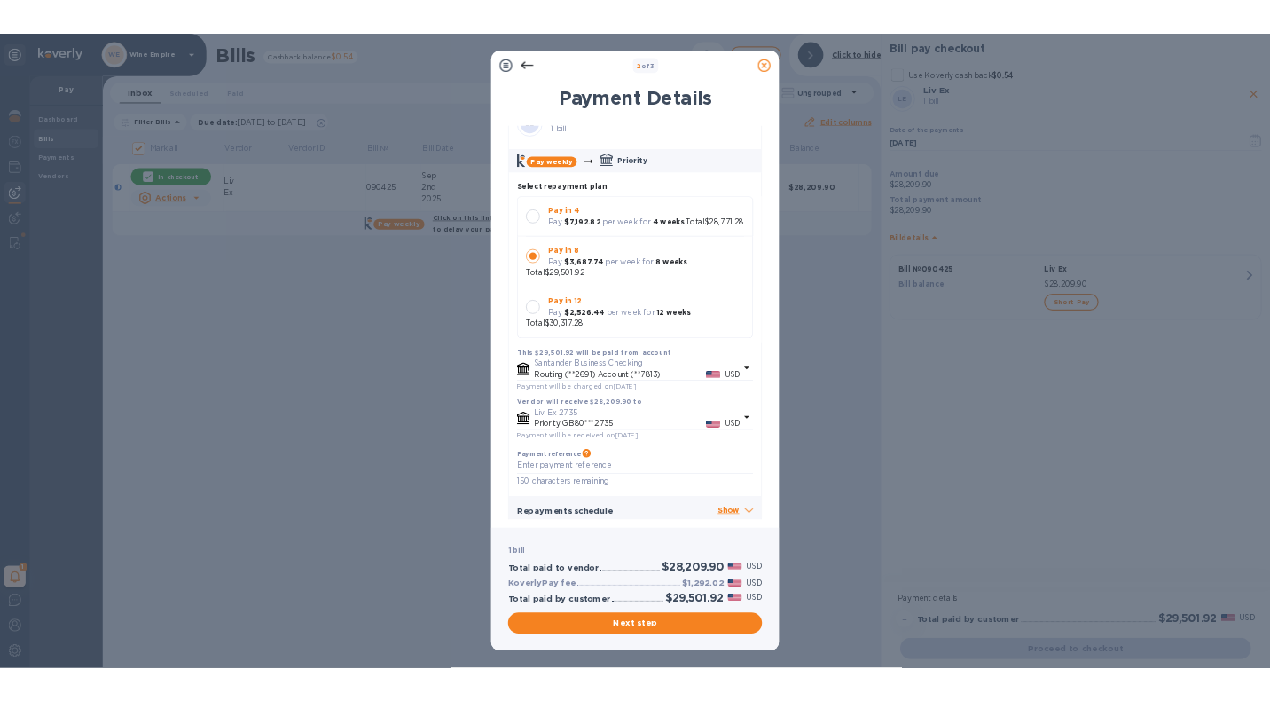
scroll to position [54, 0]
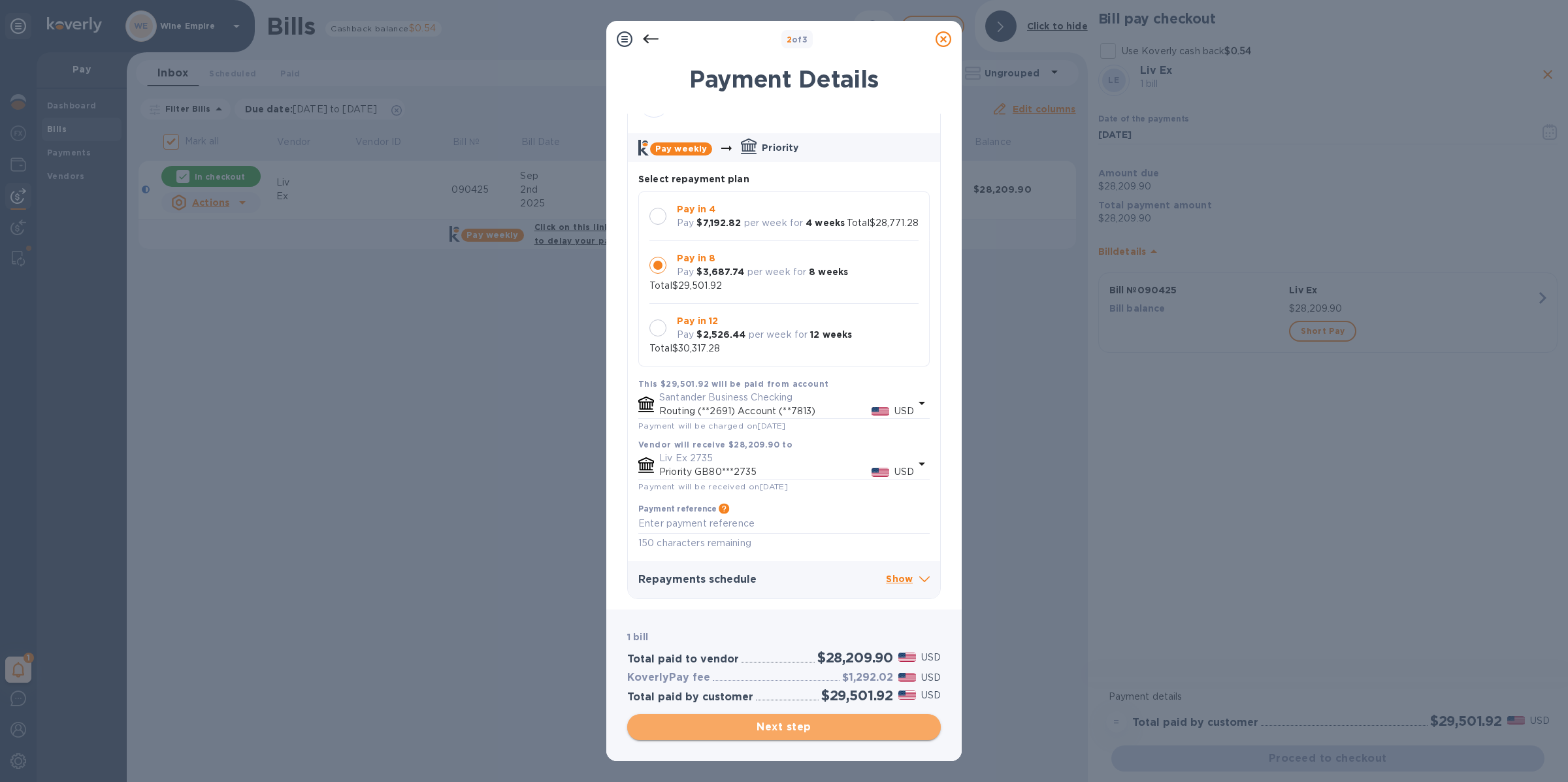
click at [765, 733] on span "Next step" at bounding box center [784, 726] width 292 height 15
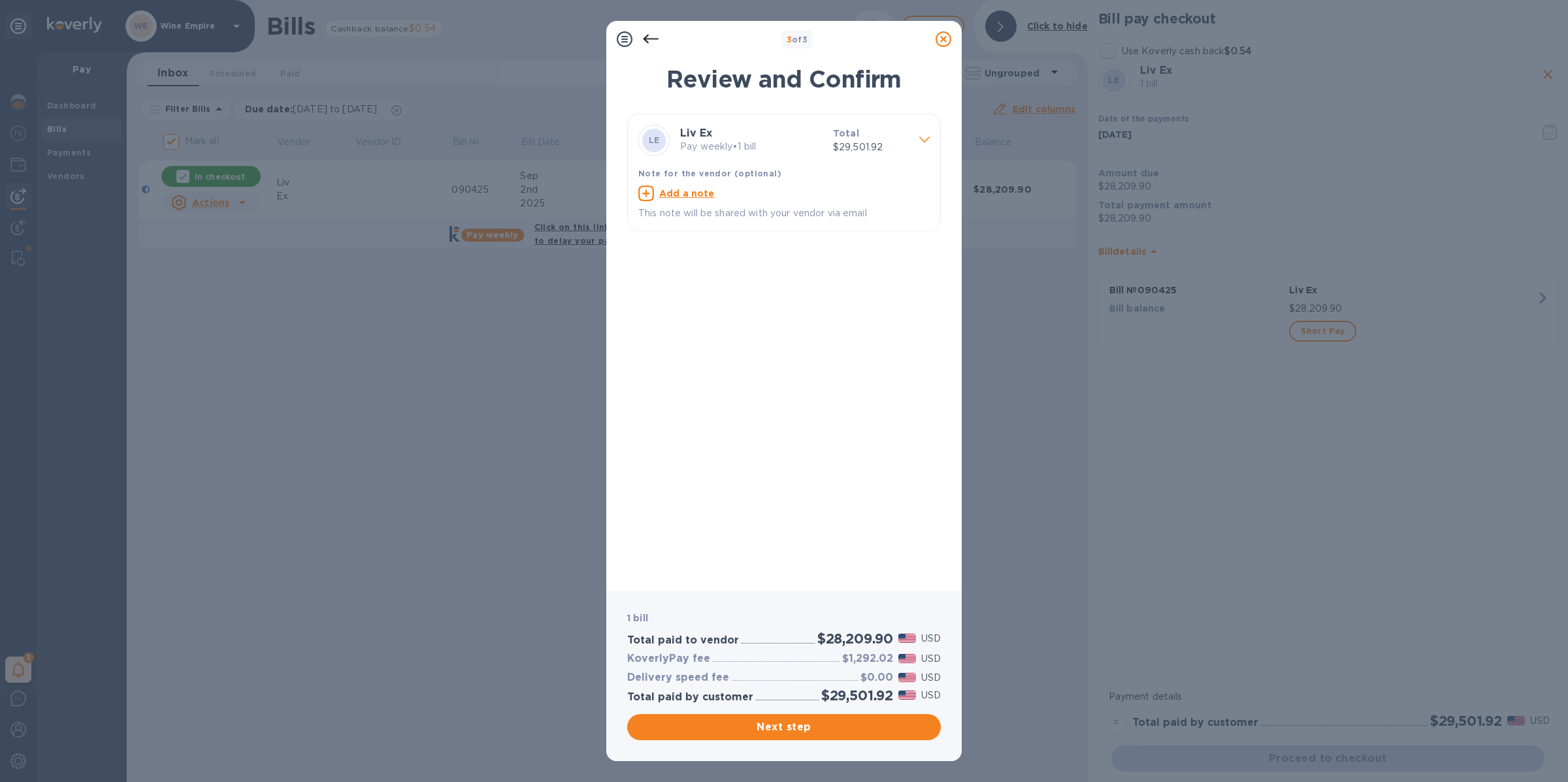
click at [938, 43] on icon at bounding box center [943, 39] width 15 height 15
